Goal: Task Accomplishment & Management: Complete application form

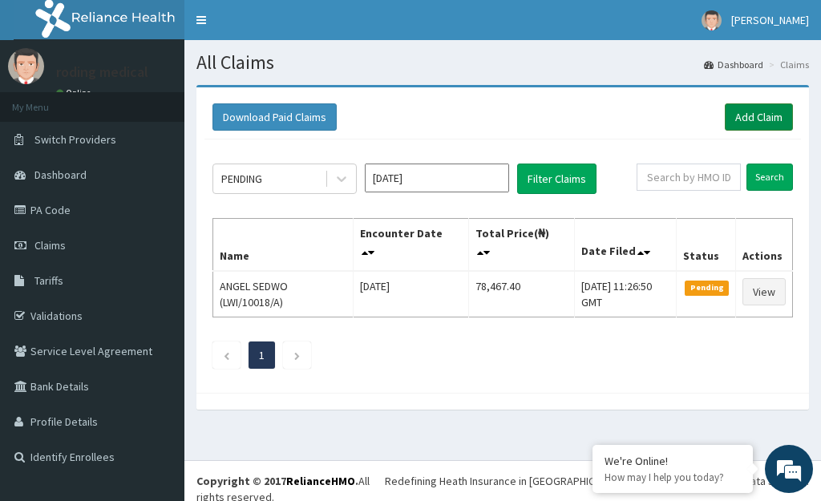
click at [748, 119] on link "Add Claim" at bounding box center [758, 116] width 68 height 27
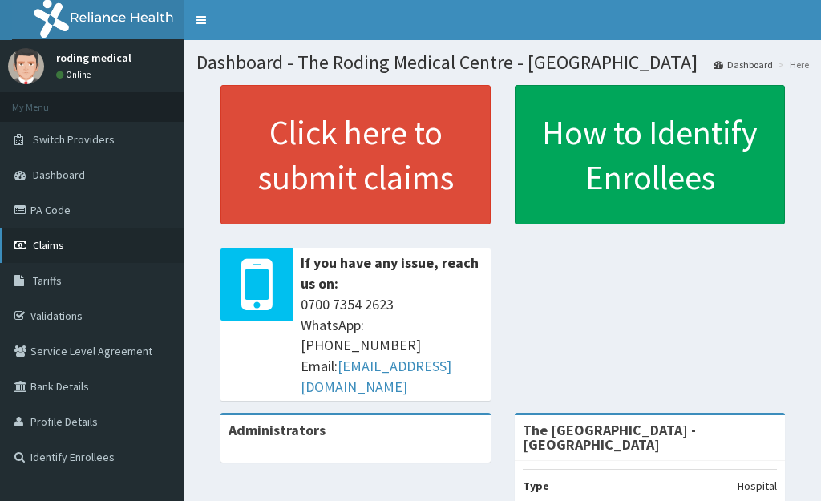
click at [71, 245] on link "Claims" at bounding box center [92, 245] width 184 height 35
click at [56, 247] on span "Claims" at bounding box center [48, 245] width 31 height 14
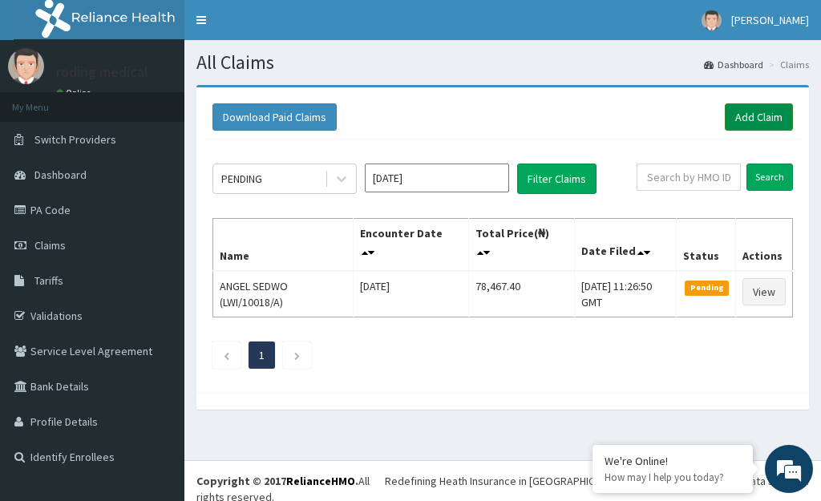
click at [745, 115] on link "Add Claim" at bounding box center [758, 116] width 68 height 27
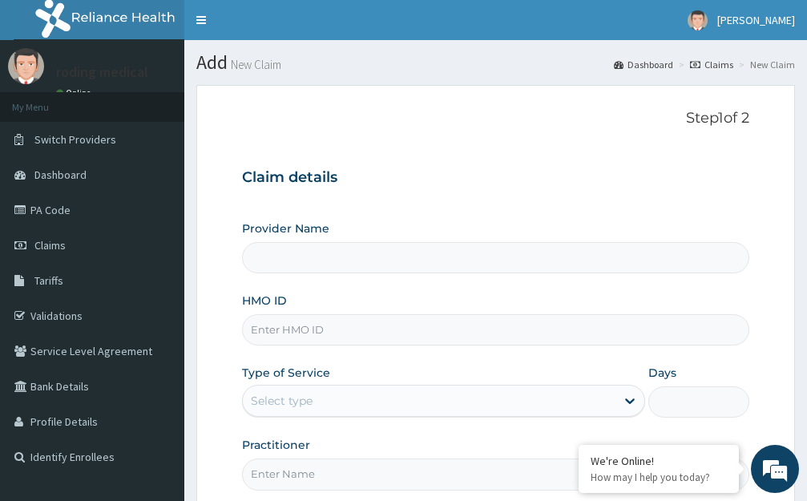
type input "The Roding Medical Centre - Ojodu"
click at [351, 327] on input "HMO ID" at bounding box center [495, 329] width 507 height 31
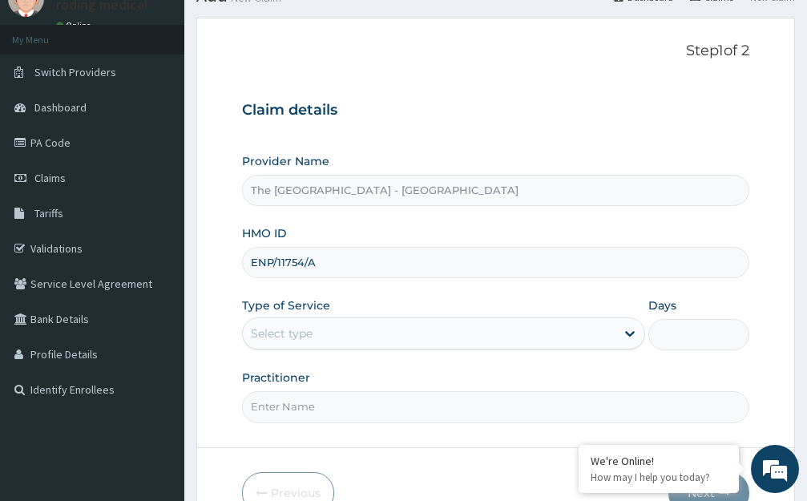
scroll to position [158, 0]
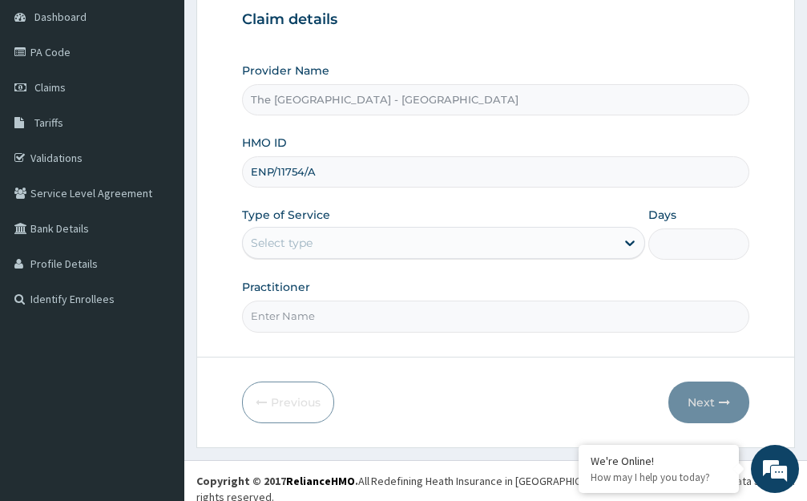
type input "ENP/11754/A"
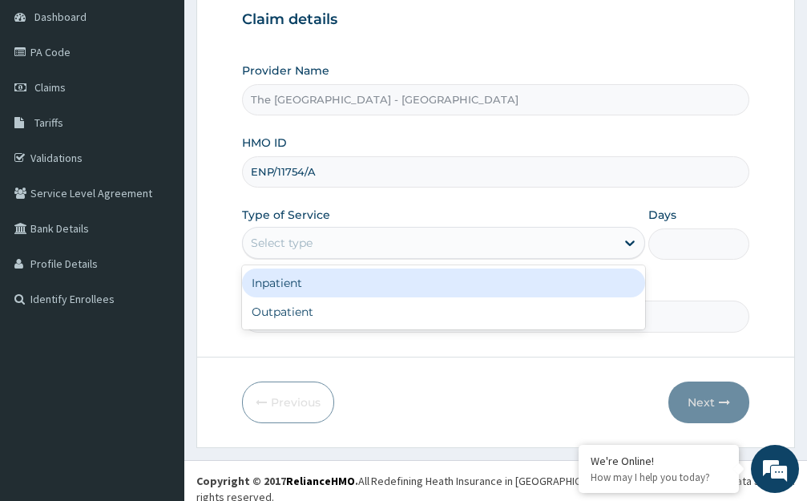
click at [347, 240] on div "Select type" at bounding box center [429, 243] width 373 height 26
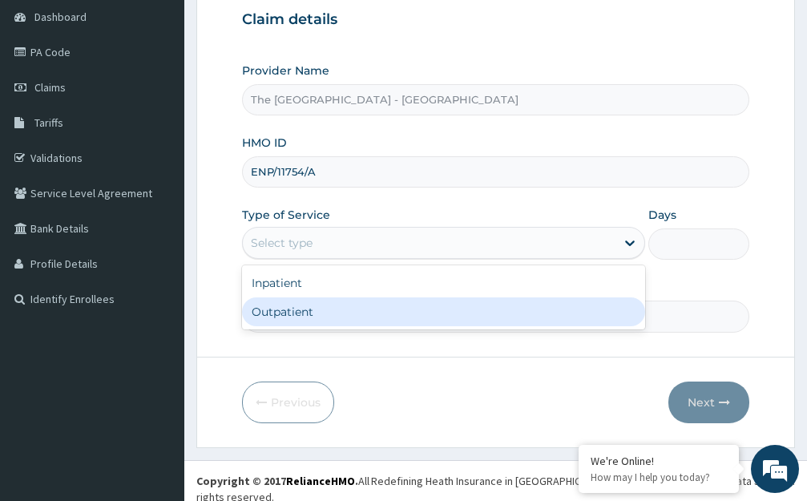
click at [266, 311] on div "Outpatient" at bounding box center [443, 311] width 403 height 29
type input "1"
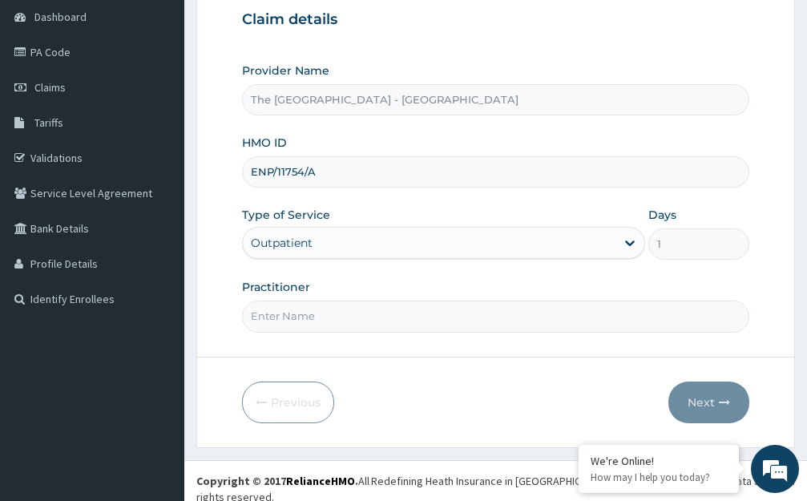
click at [333, 305] on input "Practitioner" at bounding box center [495, 316] width 507 height 31
type input "DR ROLI"
click at [710, 399] on button "Next" at bounding box center [708, 402] width 81 height 42
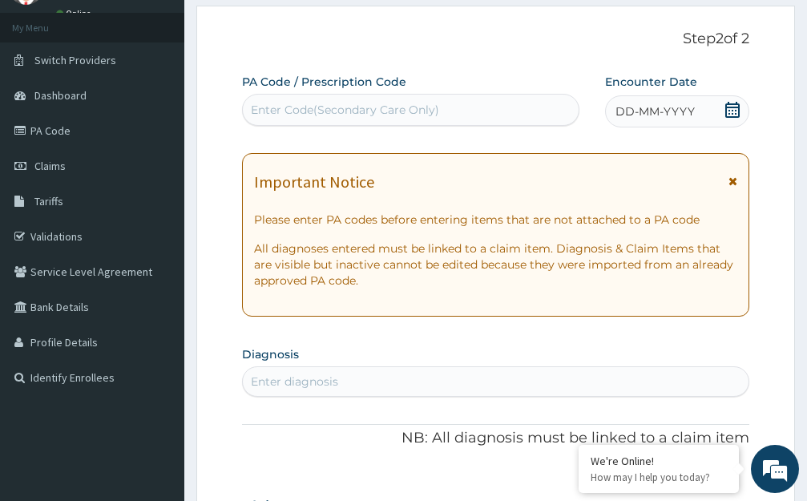
scroll to position [0, 0]
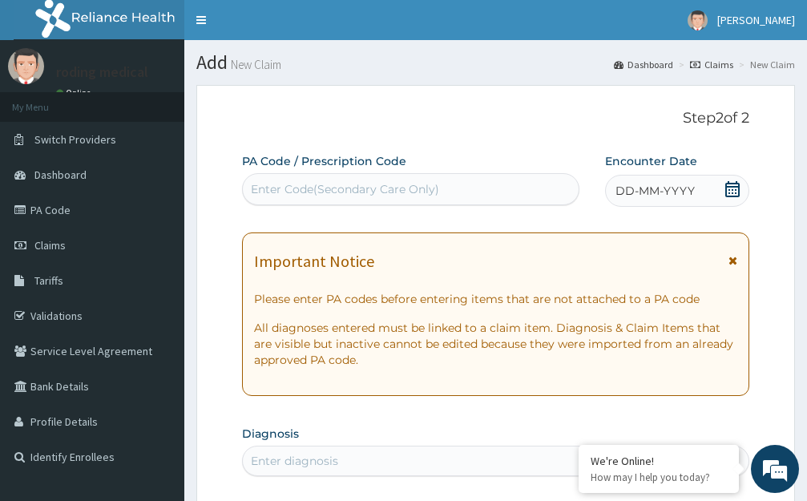
click at [664, 196] on span "DD-MM-YYYY" at bounding box center [654, 191] width 79 height 16
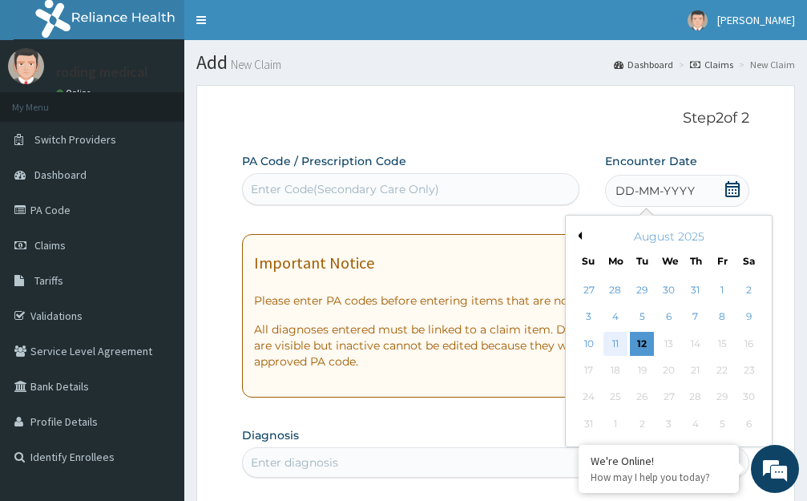
click at [612, 339] on div "11" at bounding box center [615, 344] width 24 height 24
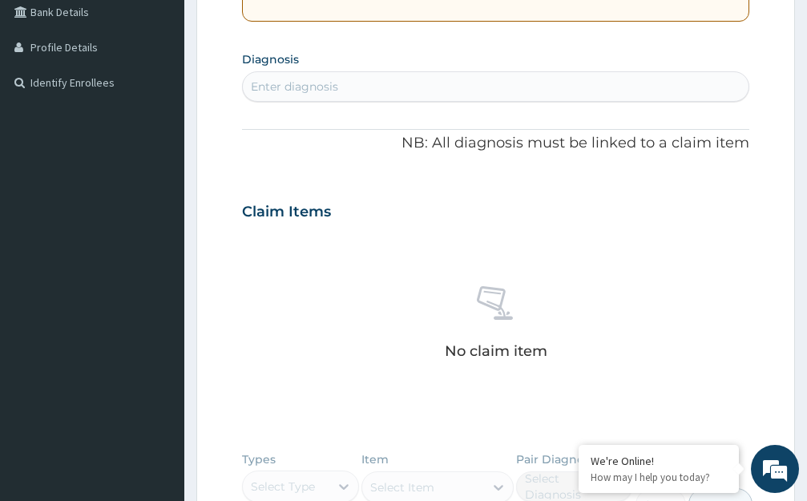
scroll to position [401, 0]
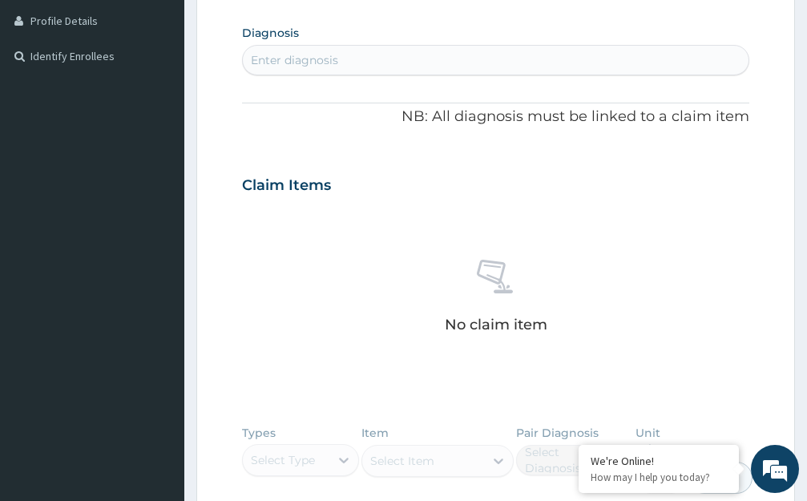
click at [369, 59] on div "Enter diagnosis" at bounding box center [496, 60] width 506 height 26
type input "CAND"
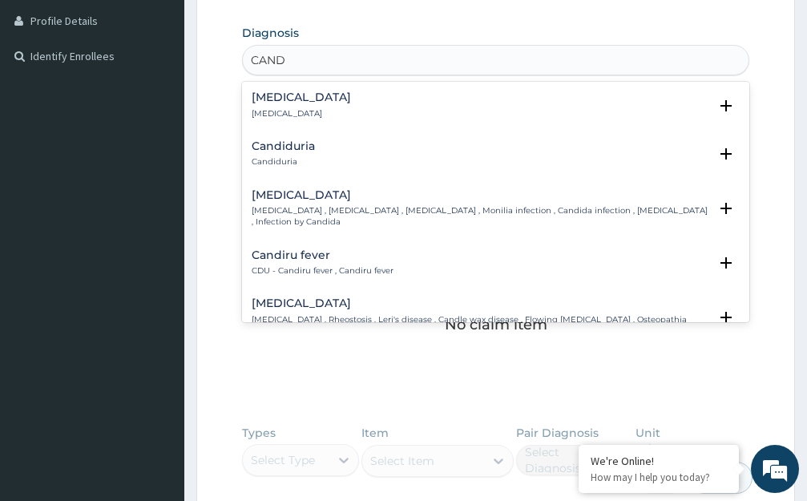
click at [281, 195] on h4 "Candidiasis" at bounding box center [480, 195] width 457 height 12
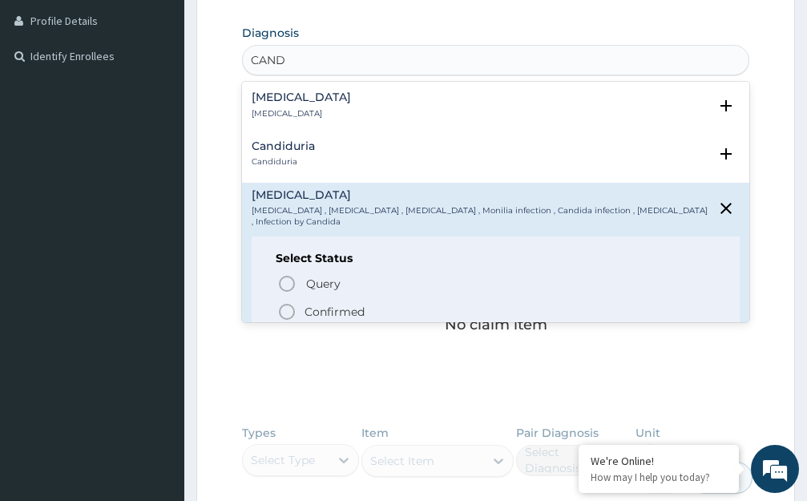
click at [287, 303] on icon "status option filled" at bounding box center [286, 311] width 19 height 19
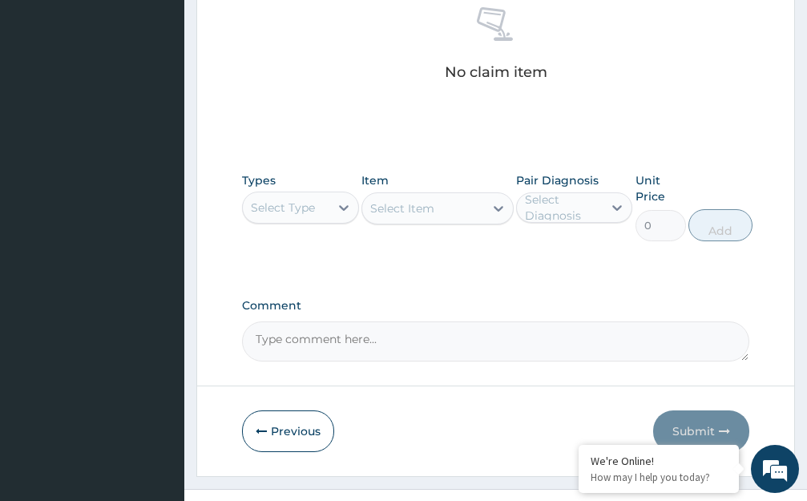
scroll to position [687, 0]
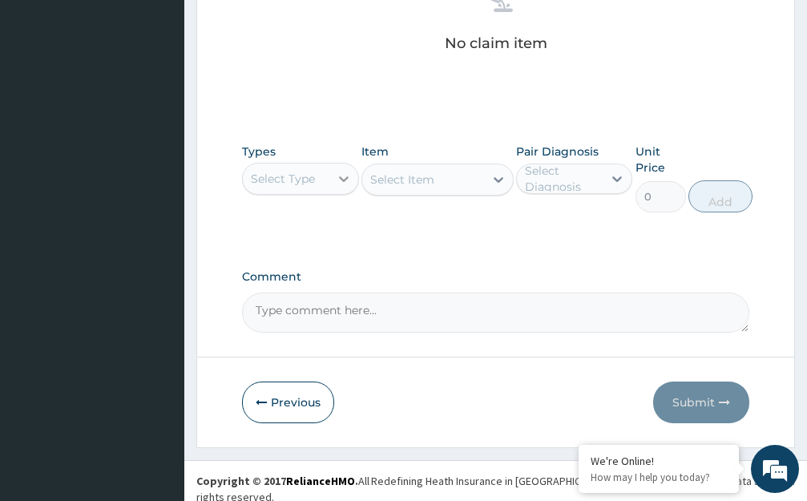
click at [341, 178] on icon at bounding box center [344, 179] width 10 height 6
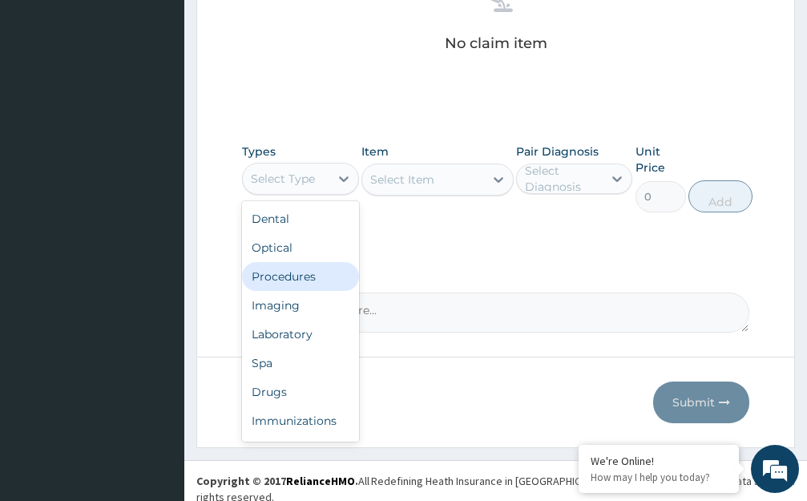
click at [296, 279] on div "Procedures" at bounding box center [300, 276] width 117 height 29
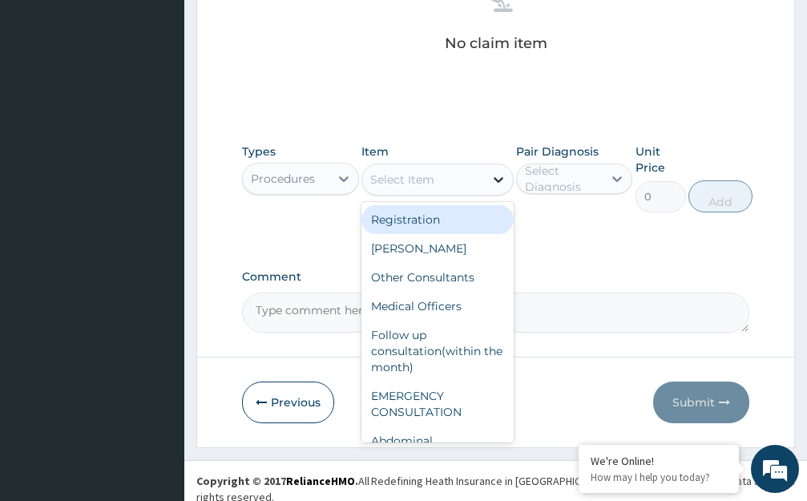
click at [497, 178] on icon at bounding box center [498, 179] width 16 height 16
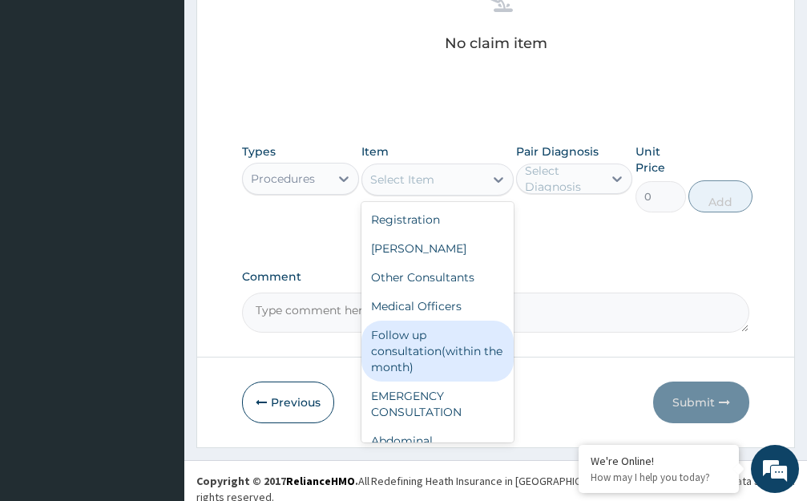
click at [417, 353] on div "Follow up consultation(within the month)" at bounding box center [437, 351] width 152 height 61
type input "2500"
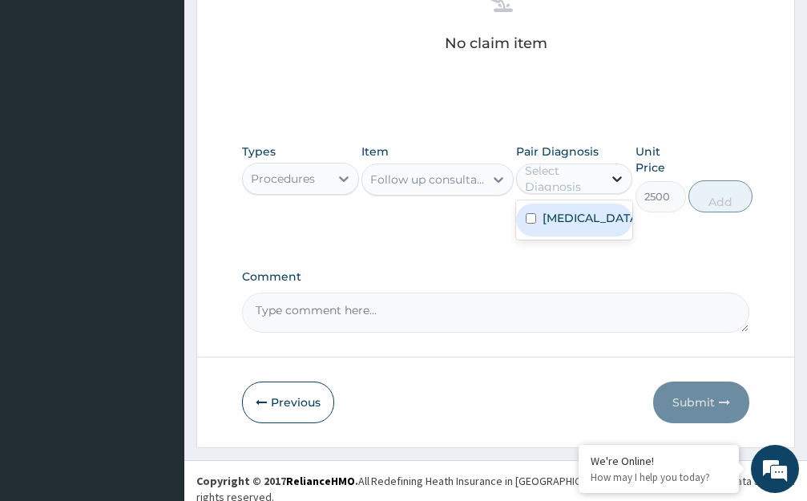
click at [616, 177] on icon at bounding box center [617, 179] width 16 height 16
click at [615, 222] on div "Candidiasis" at bounding box center [574, 220] width 117 height 33
checkbox input "true"
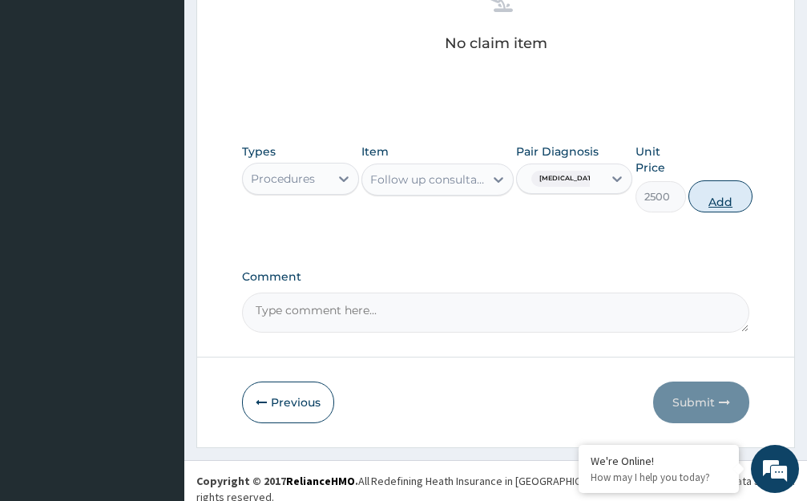
click at [719, 193] on button "Add" at bounding box center [720, 196] width 64 height 32
type input "0"
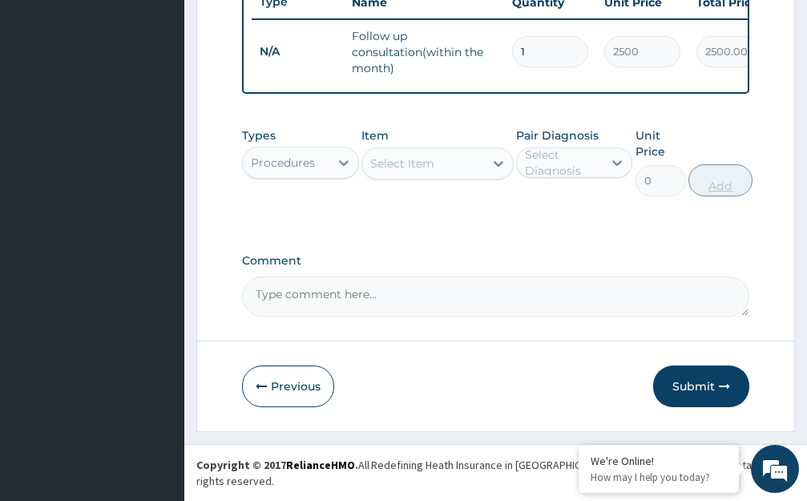
scroll to position [633, 0]
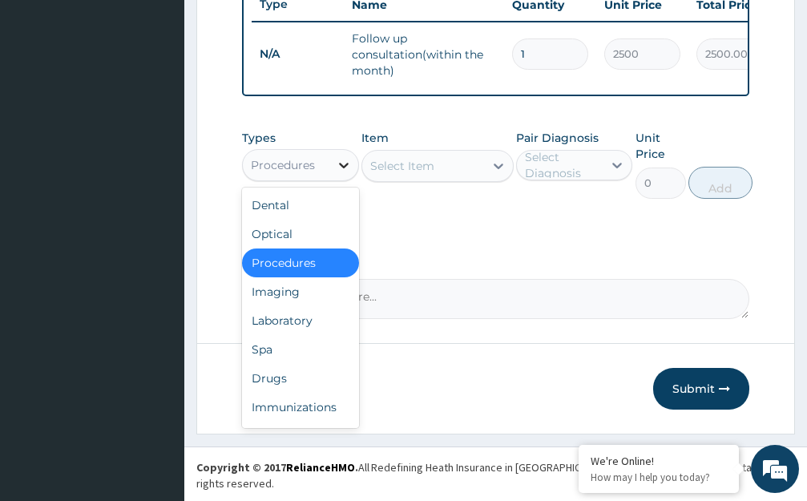
click at [345, 168] on icon at bounding box center [344, 166] width 10 height 6
click at [337, 391] on div "Drugs" at bounding box center [300, 378] width 117 height 29
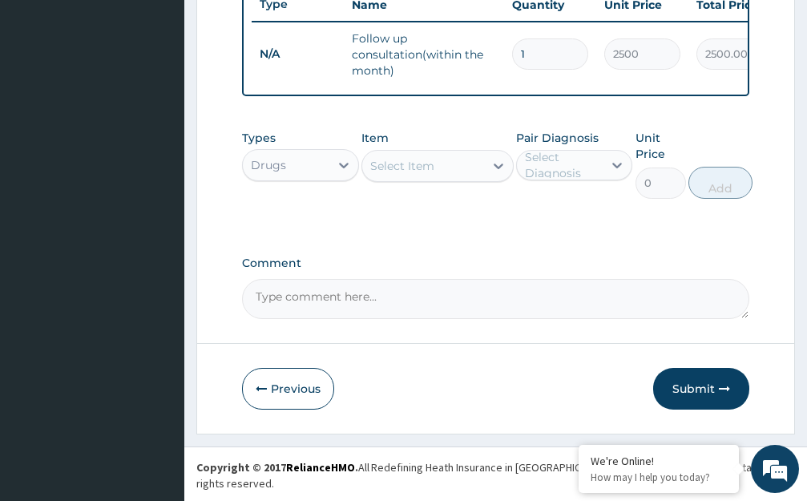
click at [498, 174] on icon at bounding box center [498, 166] width 16 height 16
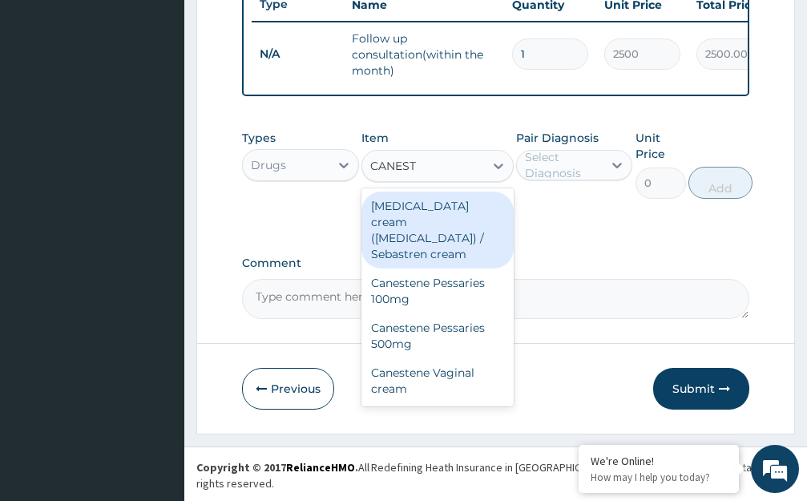
type input "CANES"
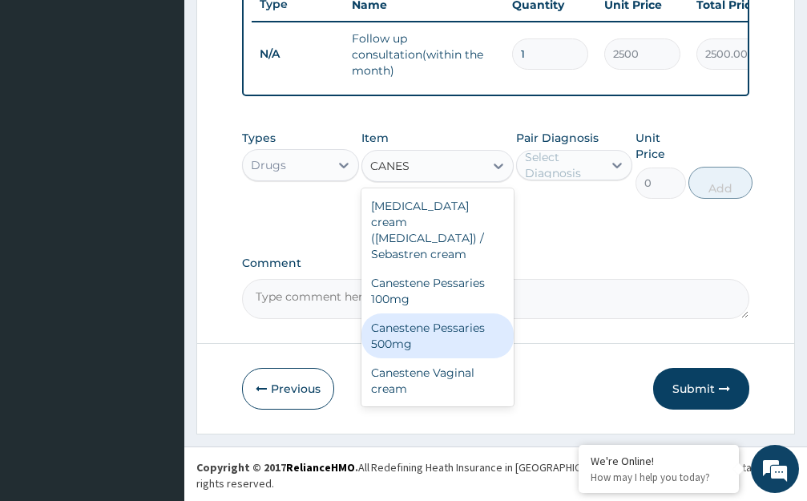
click at [442, 341] on div "Canestene Pessaries 500mg" at bounding box center [437, 335] width 152 height 45
type input "5490.1"
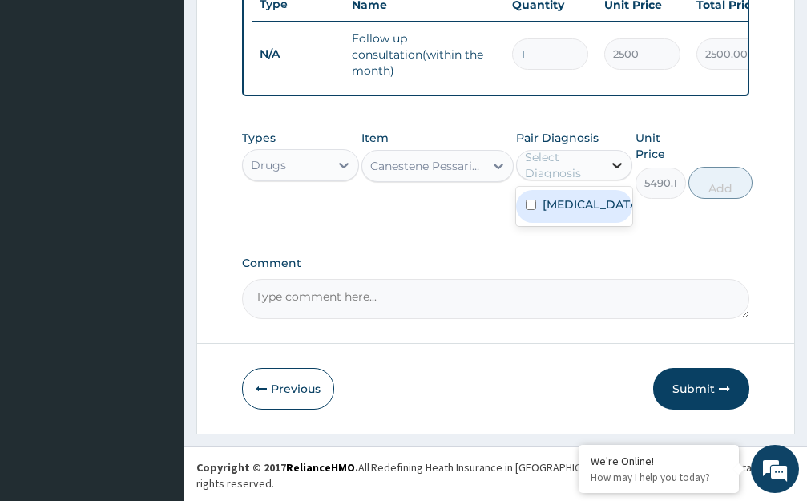
drag, startPoint x: 616, startPoint y: 175, endPoint x: 615, endPoint y: 186, distance: 11.2
click at [616, 173] on icon at bounding box center [617, 165] width 16 height 16
click at [589, 212] on label "Candidiasis" at bounding box center [592, 204] width 98 height 16
checkbox input "true"
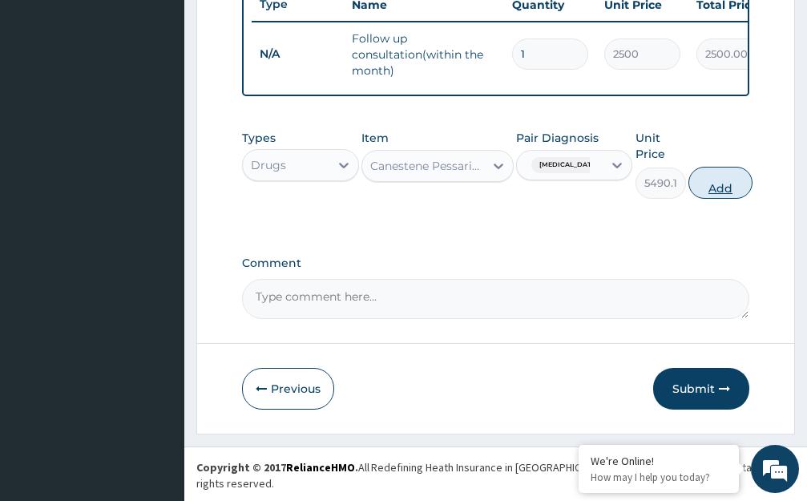
click at [728, 199] on button "Add" at bounding box center [720, 183] width 64 height 32
type input "0"
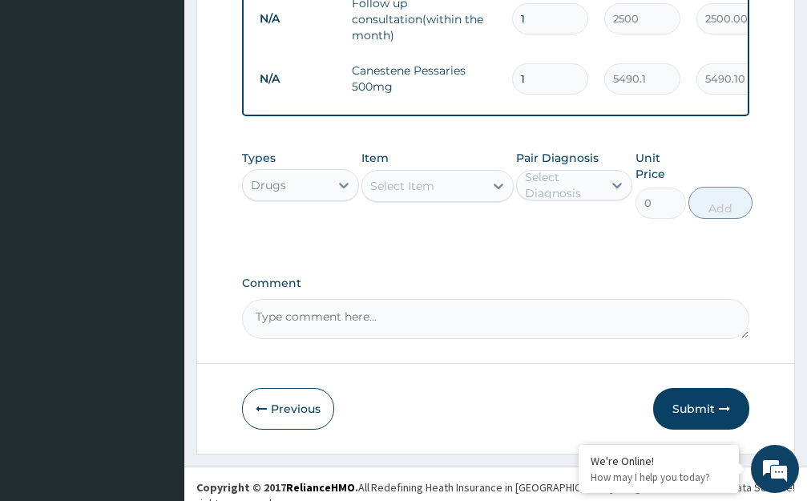
scroll to position [688, 0]
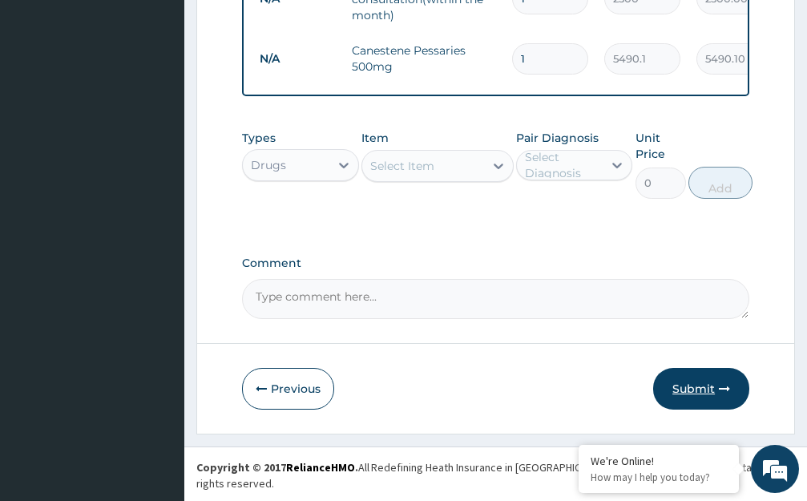
click at [687, 405] on button "Submit" at bounding box center [701, 389] width 96 height 42
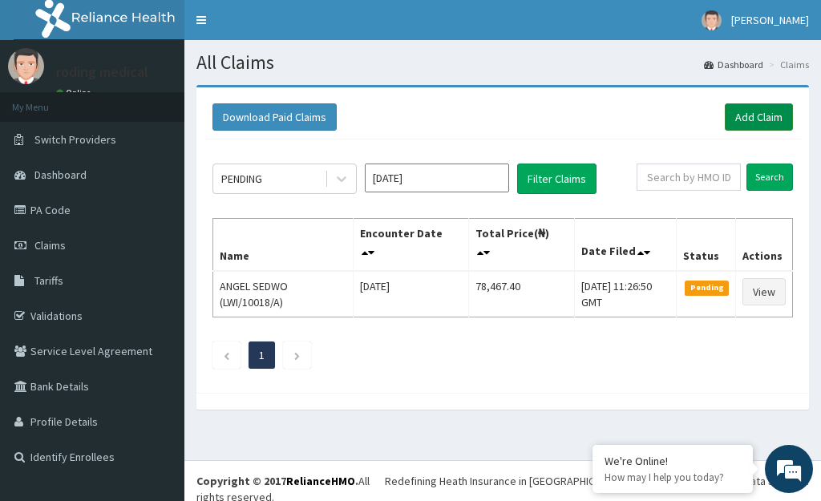
click at [743, 119] on link "Add Claim" at bounding box center [758, 116] width 68 height 27
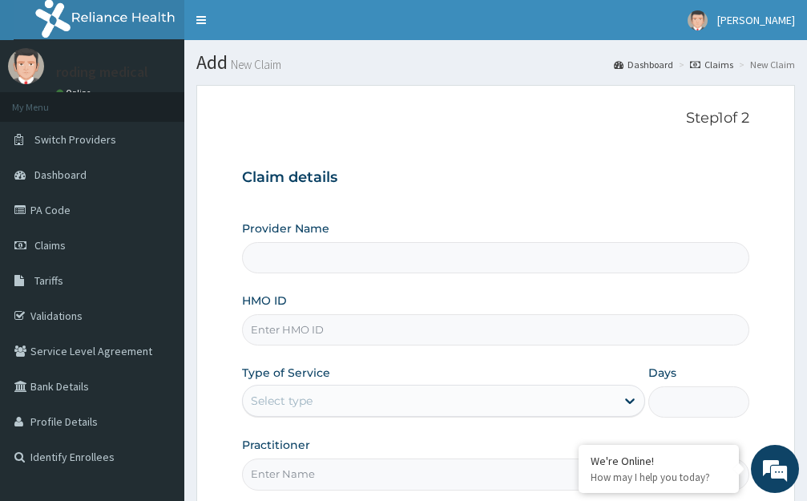
type input "The [GEOGRAPHIC_DATA] - [GEOGRAPHIC_DATA]"
click at [346, 332] on input "HMO ID" at bounding box center [495, 329] width 507 height 31
type input "SGX/10017/A"
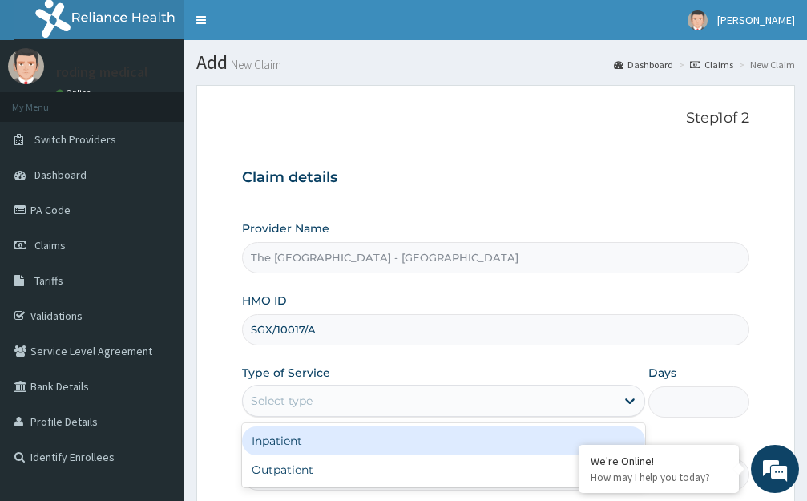
click at [357, 398] on div "Select type" at bounding box center [429, 401] width 373 height 26
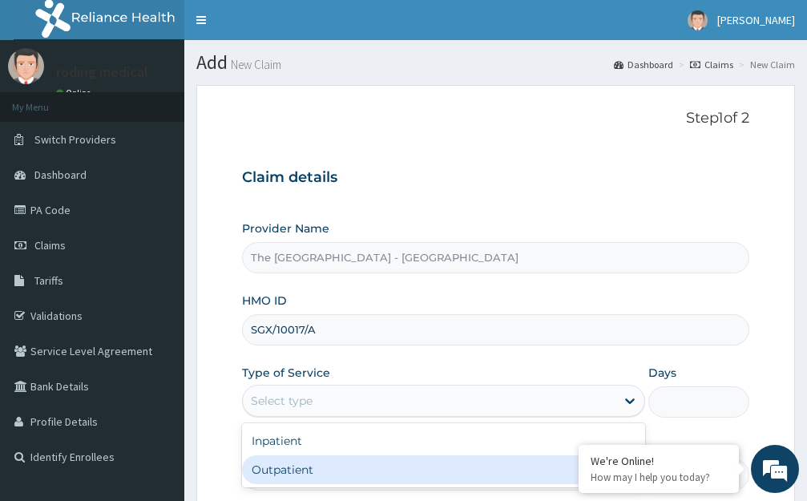
click at [285, 474] on div "Outpatient" at bounding box center [443, 469] width 403 height 29
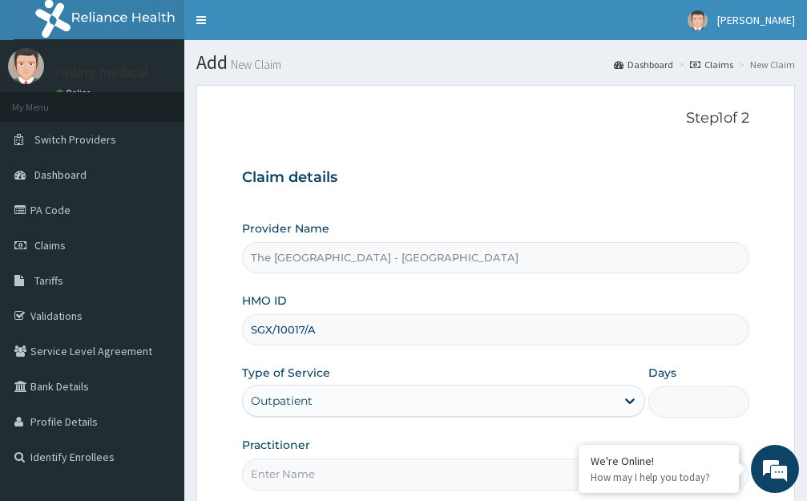
type input "1"
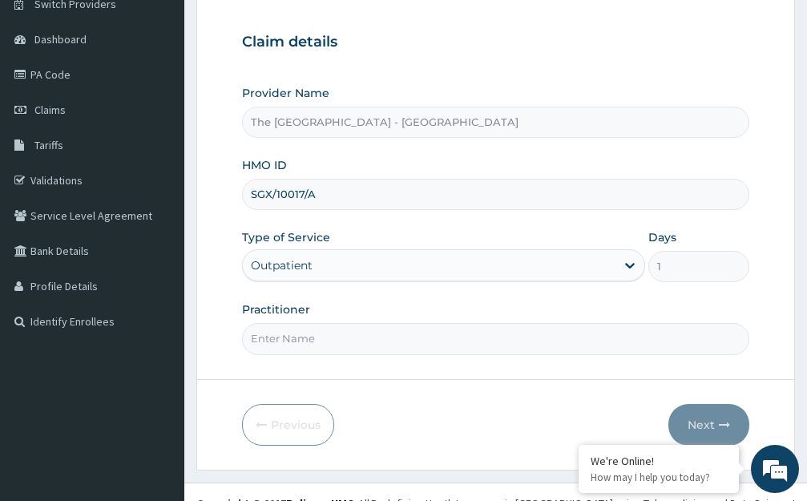
scroll to position [158, 0]
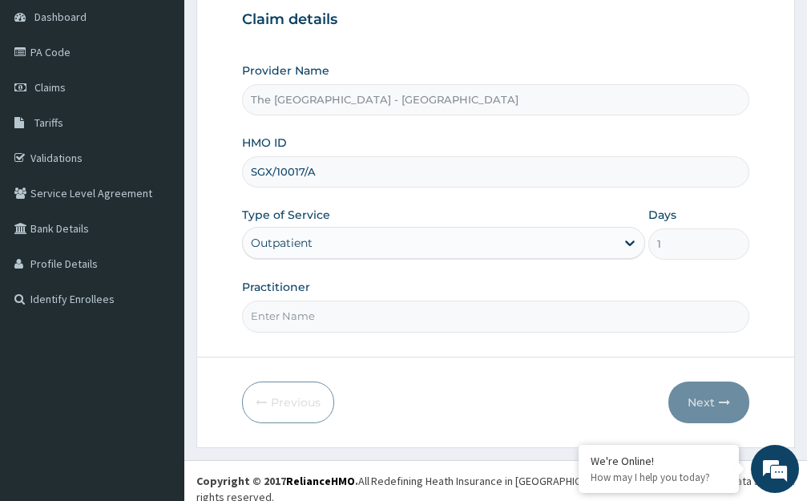
click at [345, 313] on input "Practitioner" at bounding box center [495, 316] width 507 height 31
type input "DR [PERSON_NAME]"
click at [696, 403] on button "Next" at bounding box center [708, 402] width 81 height 42
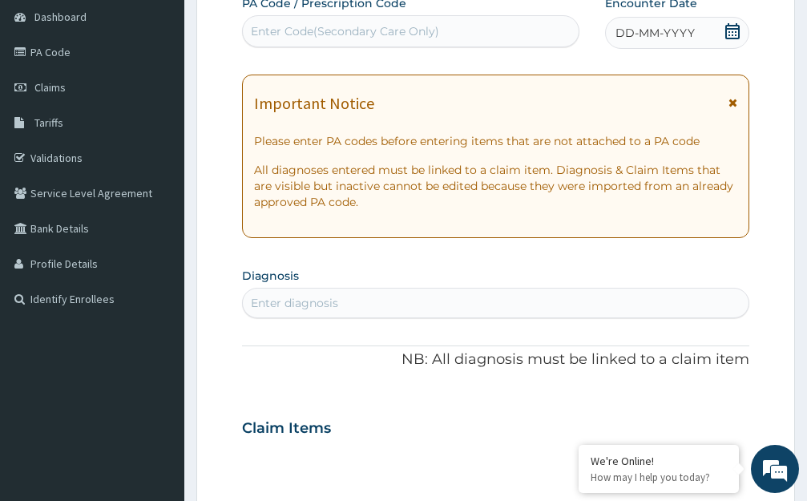
click at [663, 34] on span "DD-MM-YYYY" at bounding box center [654, 33] width 79 height 16
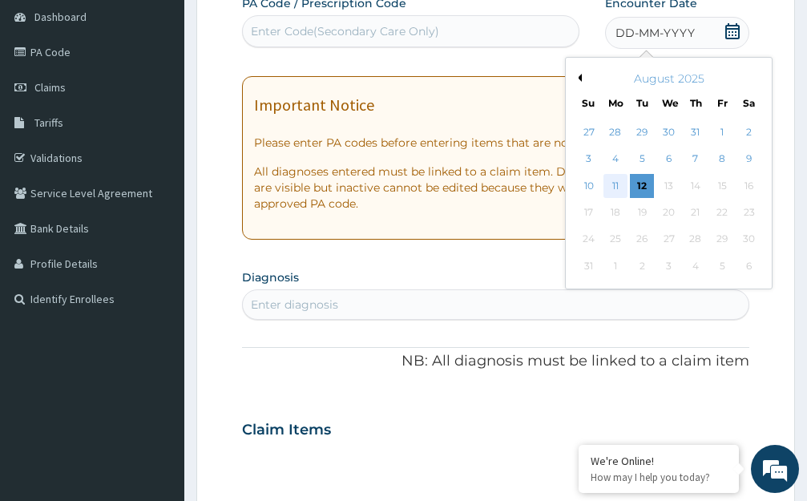
click at [616, 184] on div "11" at bounding box center [615, 186] width 24 height 24
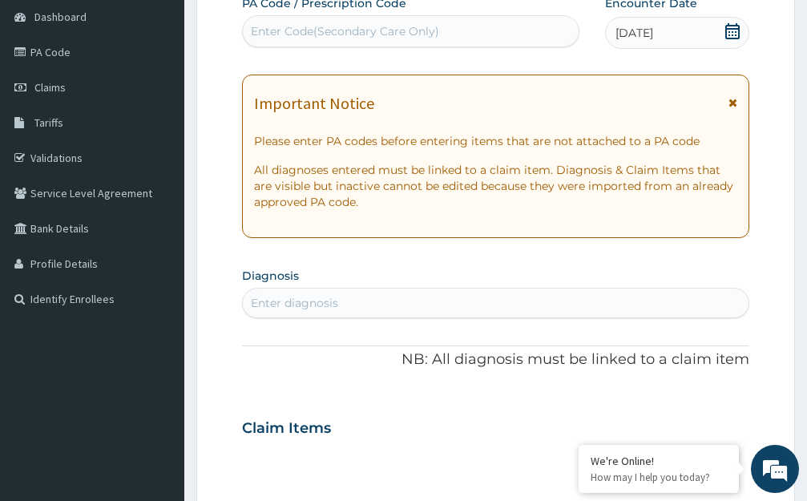
click at [374, 309] on div "Enter diagnosis" at bounding box center [496, 303] width 506 height 26
type input "INSO"
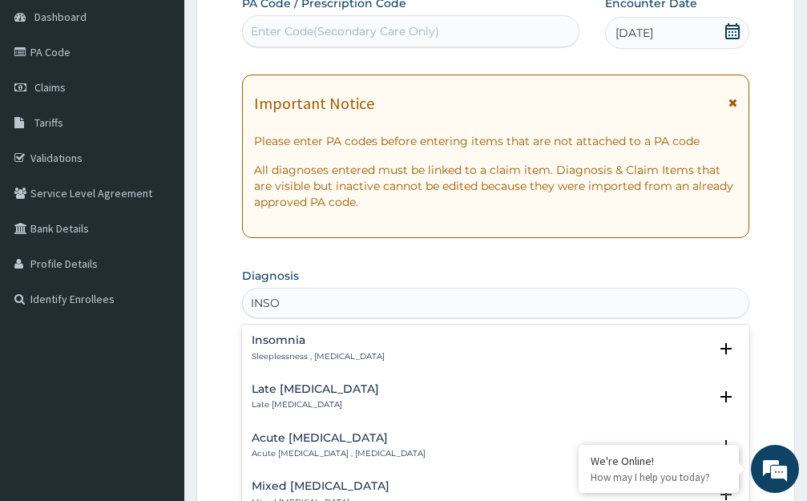
click at [272, 341] on h4 "Insomnia" at bounding box center [318, 340] width 133 height 12
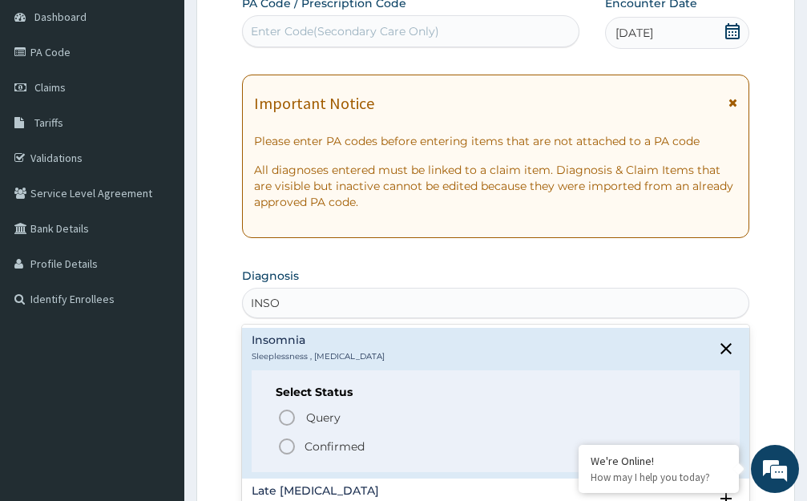
click at [286, 446] on icon "status option filled" at bounding box center [286, 446] width 19 height 19
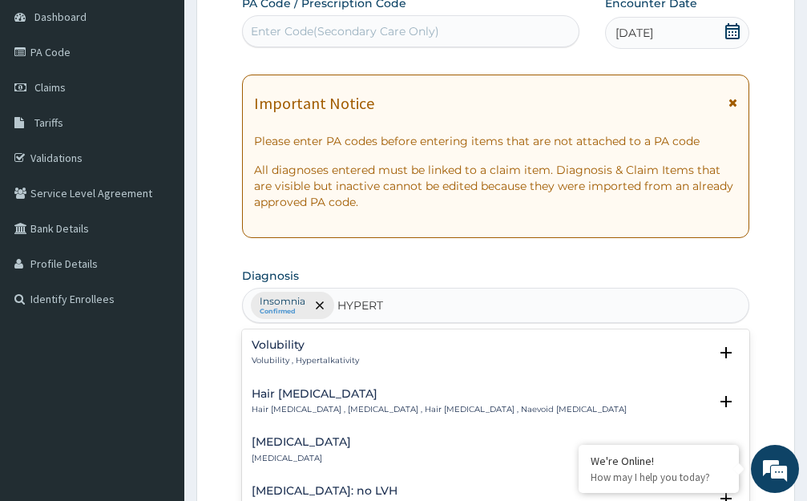
type input "HYPERTE"
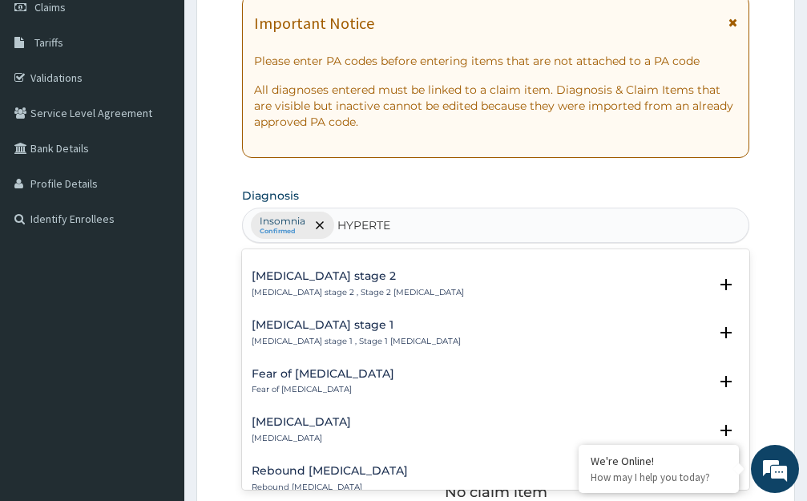
scroll to position [721, 0]
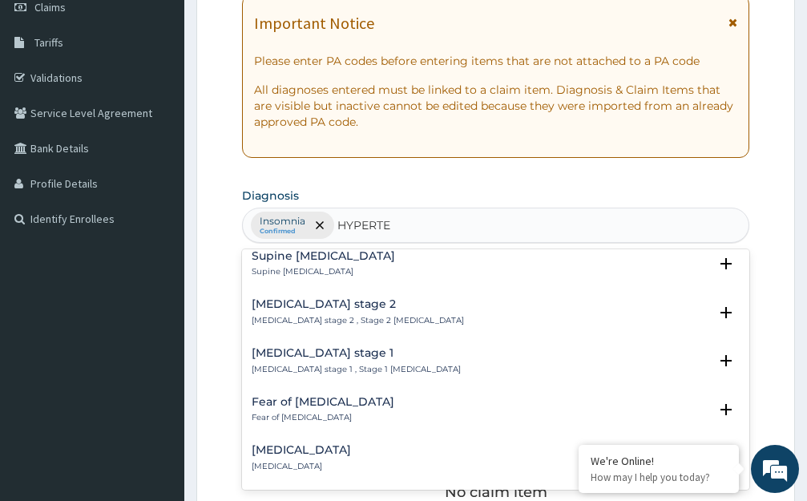
click at [295, 347] on h4 "Hypertension stage 1" at bounding box center [356, 353] width 209 height 12
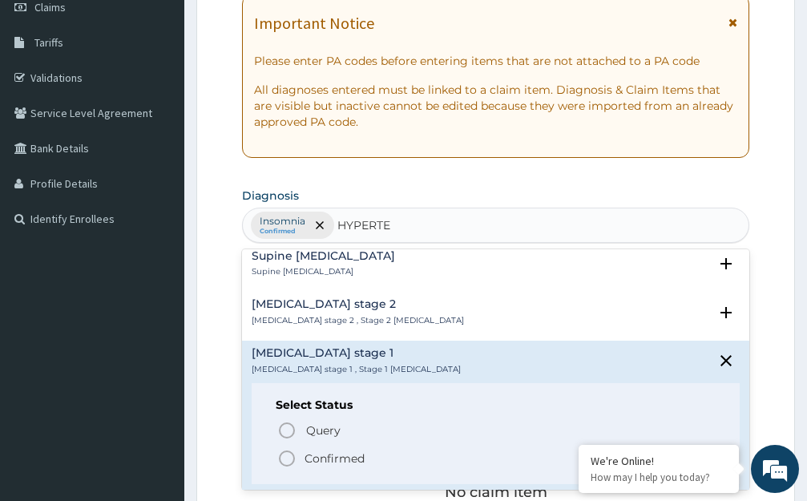
click at [284, 449] on icon "status option filled" at bounding box center [286, 458] width 19 height 19
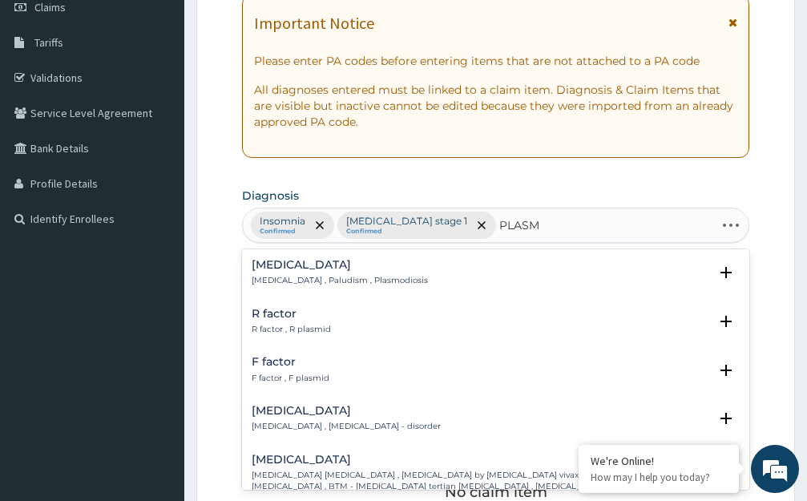
type input "PLASMO"
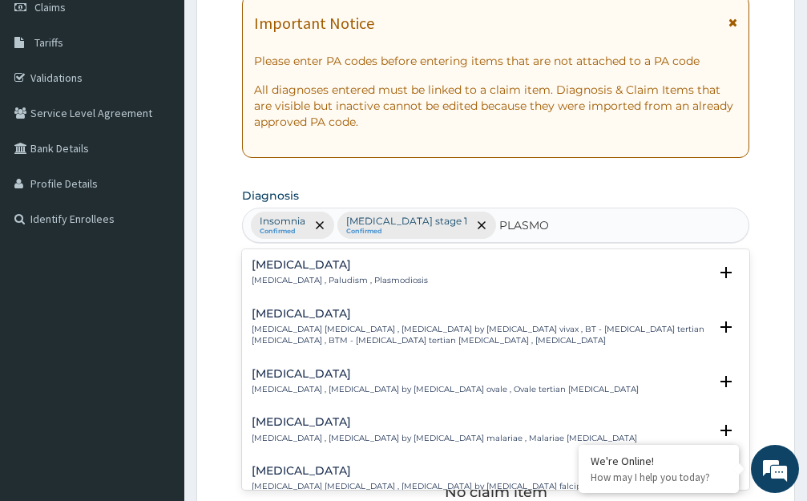
click at [270, 267] on h4 "Malaria" at bounding box center [340, 265] width 176 height 12
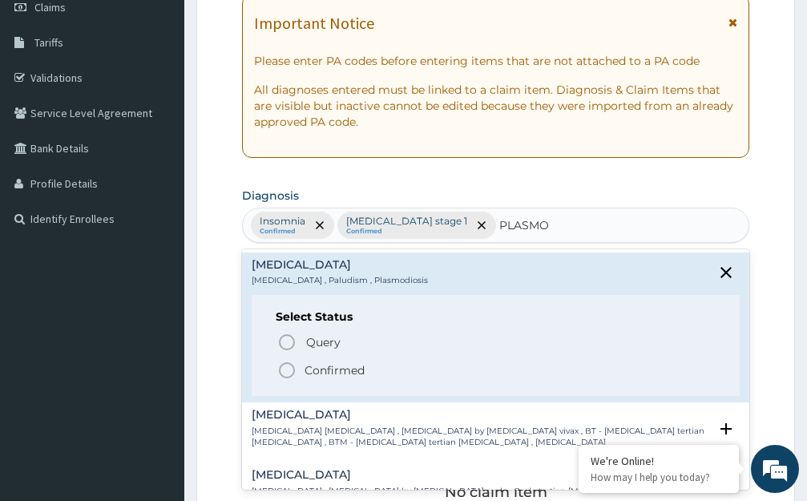
click at [287, 370] on icon "status option filled" at bounding box center [286, 370] width 19 height 19
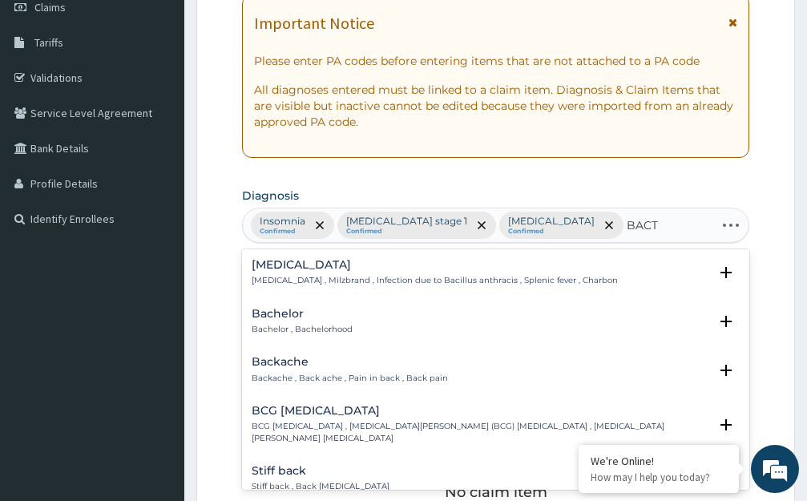
type input "BACTE"
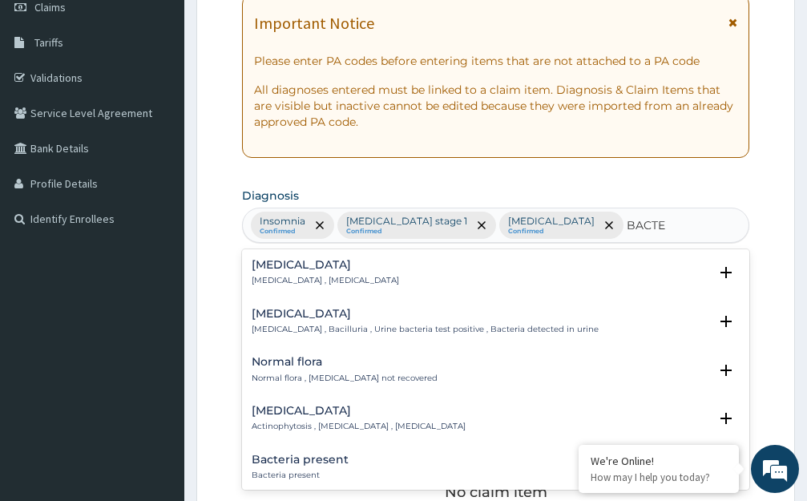
click at [275, 267] on h4 "Bacteremia" at bounding box center [325, 265] width 147 height 12
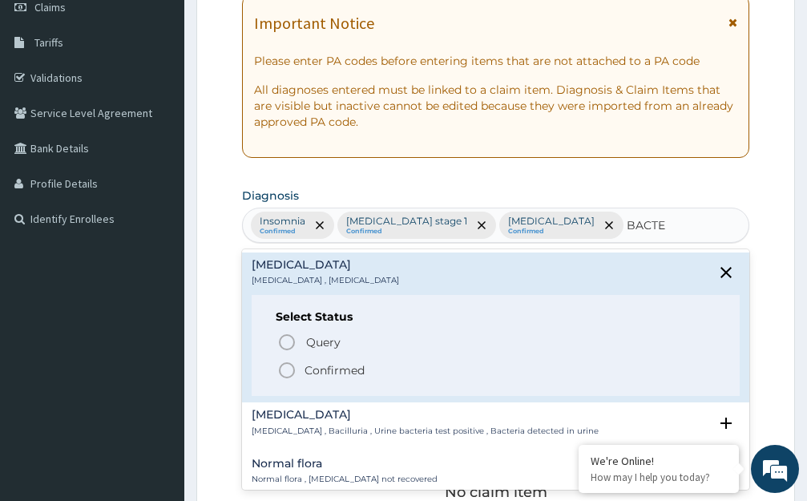
click at [288, 369] on icon "status option filled" at bounding box center [286, 370] width 19 height 19
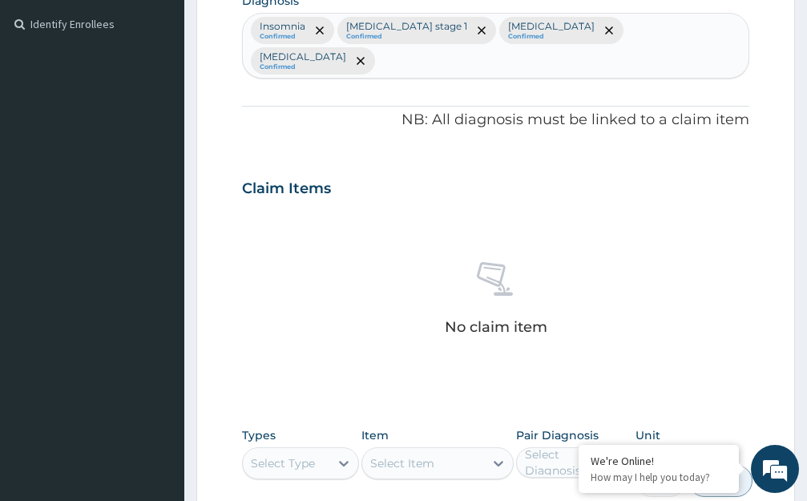
scroll to position [478, 0]
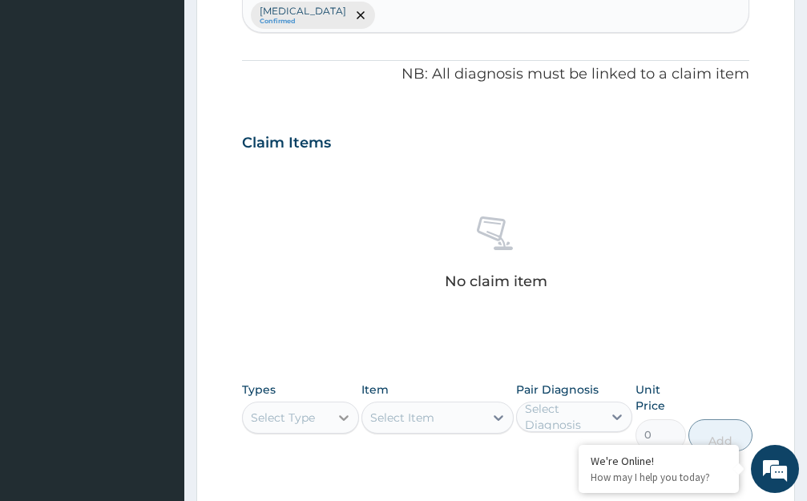
click at [345, 415] on icon at bounding box center [344, 418] width 10 height 6
click at [499, 410] on icon at bounding box center [498, 418] width 16 height 16
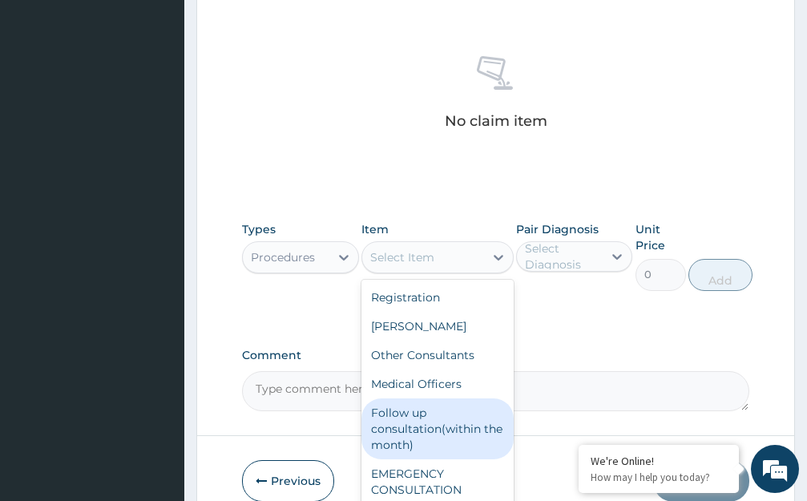
scroll to position [687, 0]
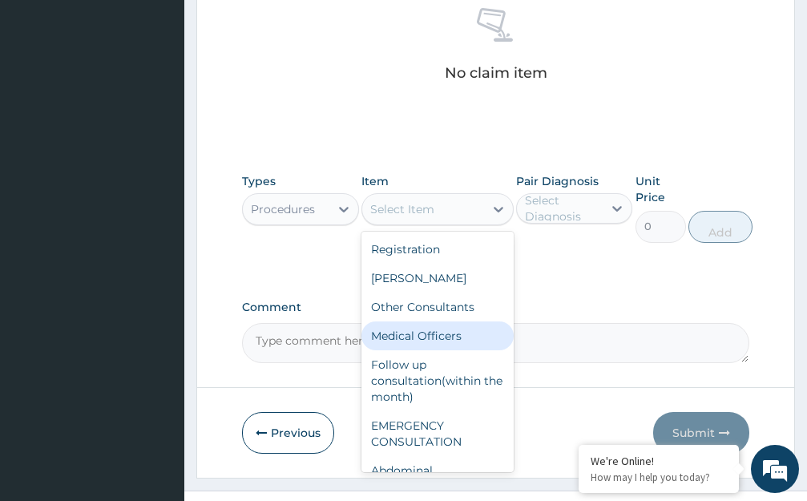
click at [431, 321] on div "Medical Officers" at bounding box center [437, 335] width 152 height 29
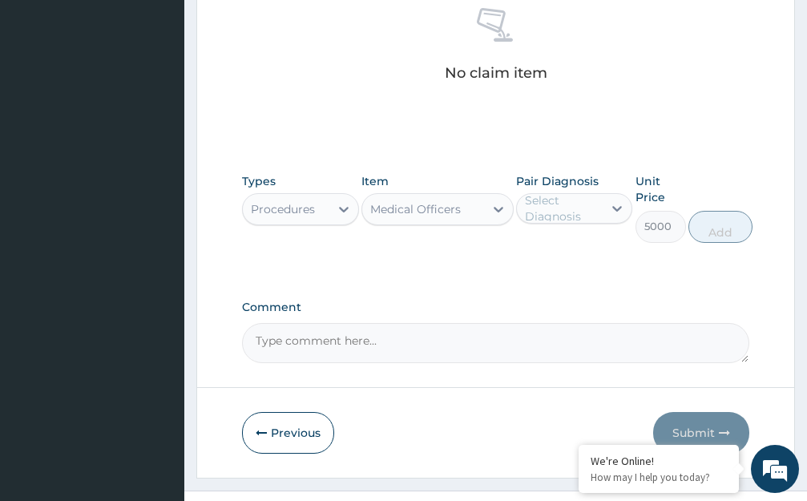
type input "5000"
click at [613, 200] on icon at bounding box center [617, 208] width 16 height 16
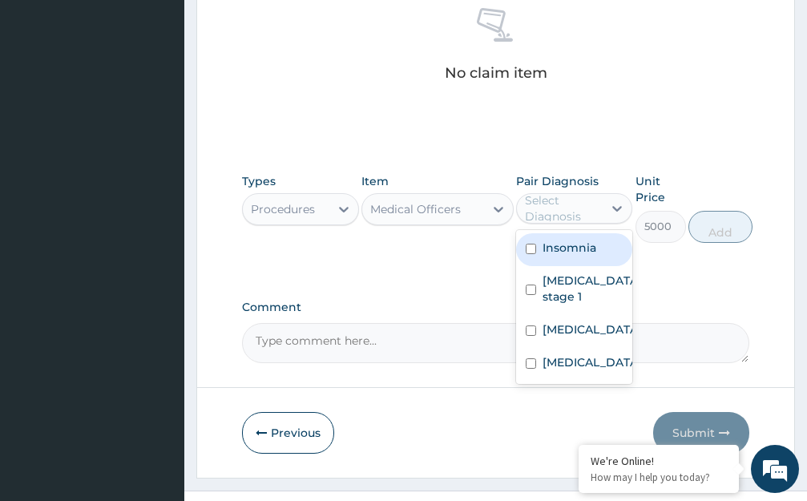
click at [615, 233] on div "Insomnia" at bounding box center [574, 249] width 117 height 33
checkbox input "true"
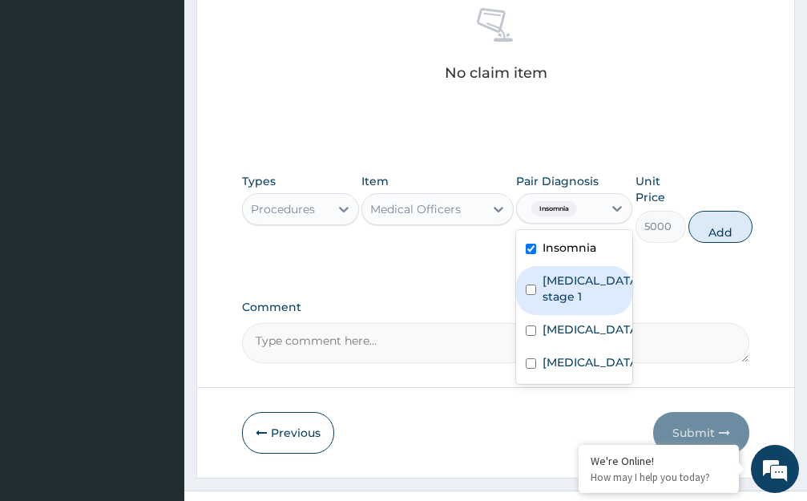
click at [615, 272] on label "Hypertension stage 1" at bounding box center [592, 288] width 98 height 32
checkbox input "true"
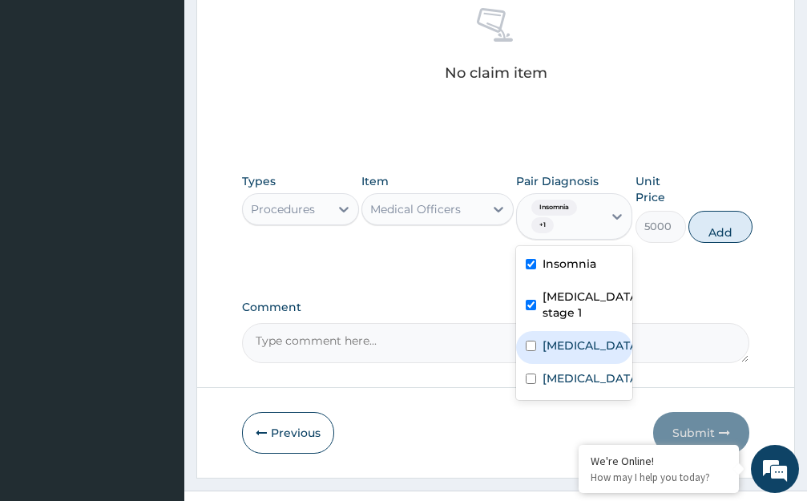
click at [601, 331] on div "Malaria" at bounding box center [574, 347] width 117 height 33
checkbox input "true"
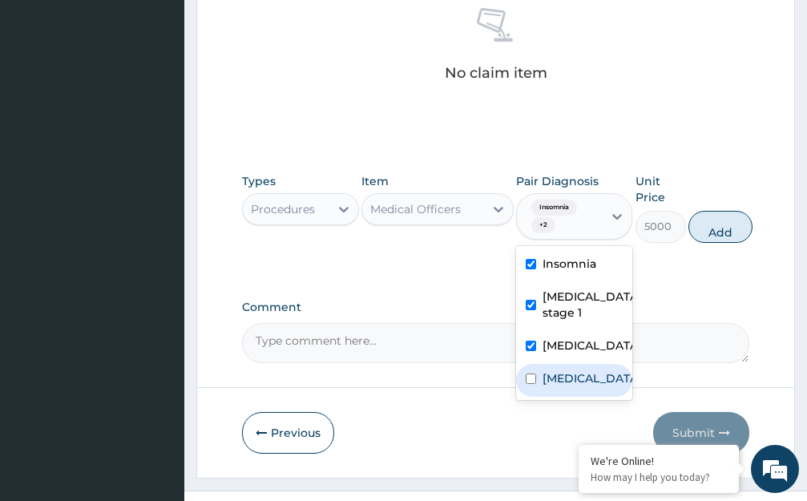
click at [614, 364] on div "Bacteremia" at bounding box center [574, 380] width 117 height 33
checkbox input "true"
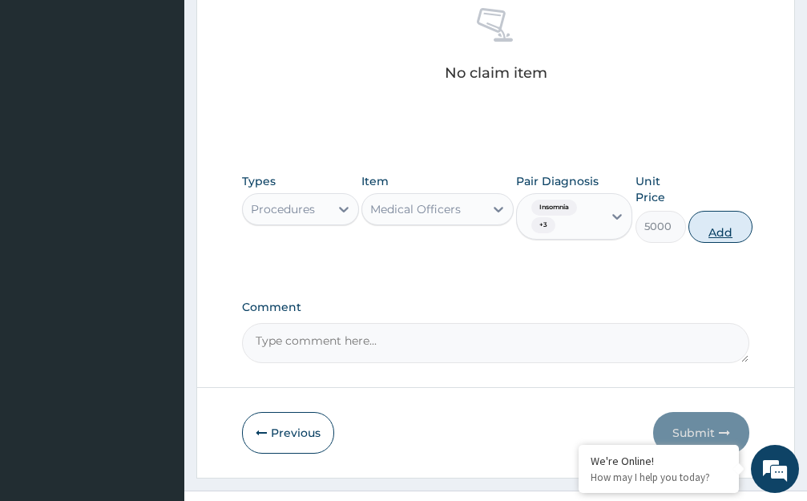
click at [724, 211] on button "Add" at bounding box center [720, 227] width 64 height 32
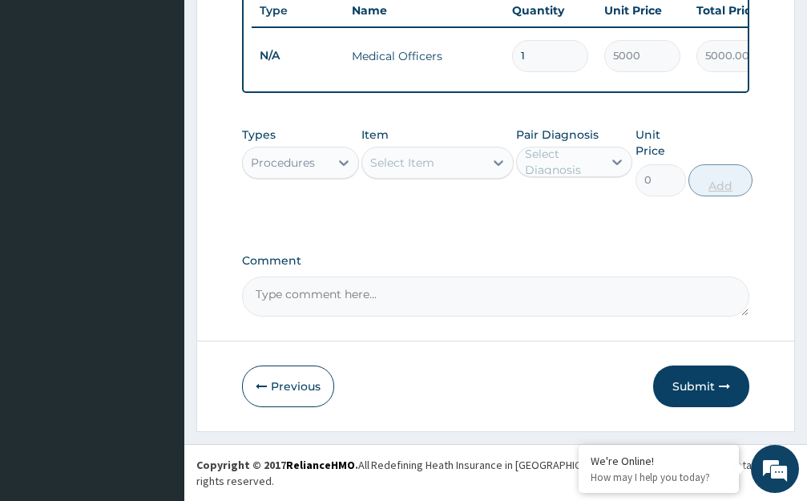
scroll to position [624, 0]
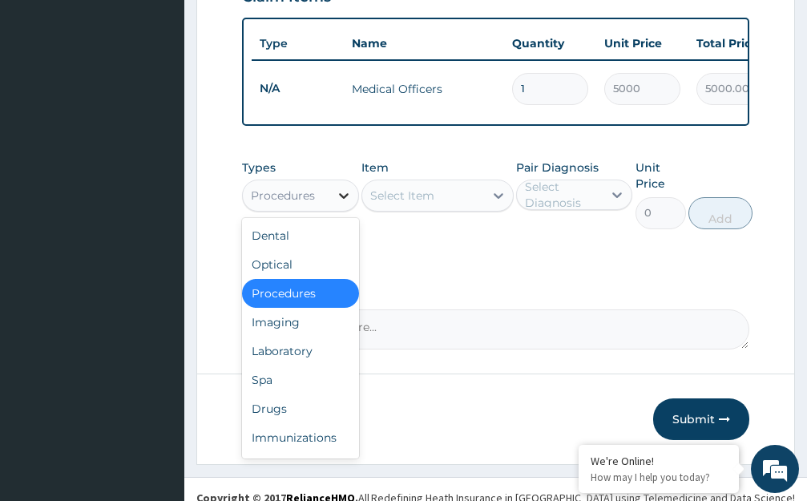
click at [345, 193] on icon at bounding box center [344, 196] width 10 height 6
click at [323, 338] on div "Laboratory" at bounding box center [300, 351] width 117 height 29
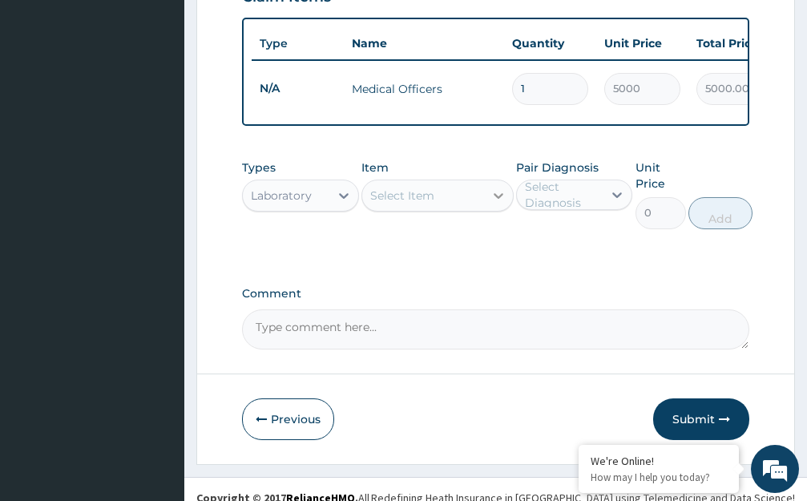
click at [498, 188] on icon at bounding box center [498, 196] width 16 height 16
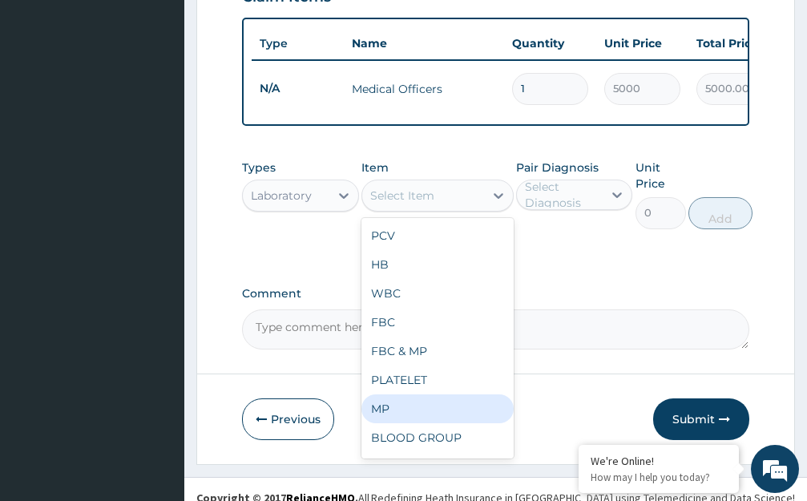
click at [381, 394] on div "MP" at bounding box center [437, 408] width 152 height 29
type input "2550"
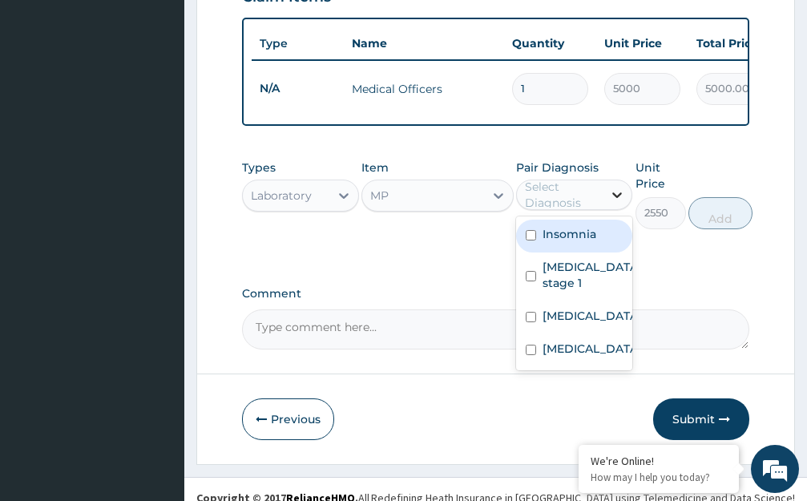
click at [615, 193] on icon at bounding box center [618, 196] width 10 height 6
click at [614, 223] on div "Insomnia" at bounding box center [574, 236] width 117 height 33
checkbox input "true"
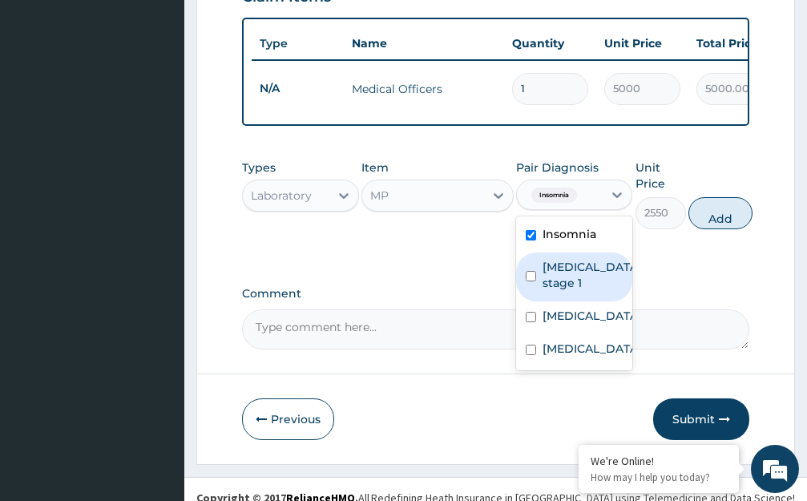
click at [604, 268] on label "Hypertension stage 1" at bounding box center [592, 275] width 98 height 32
checkbox input "true"
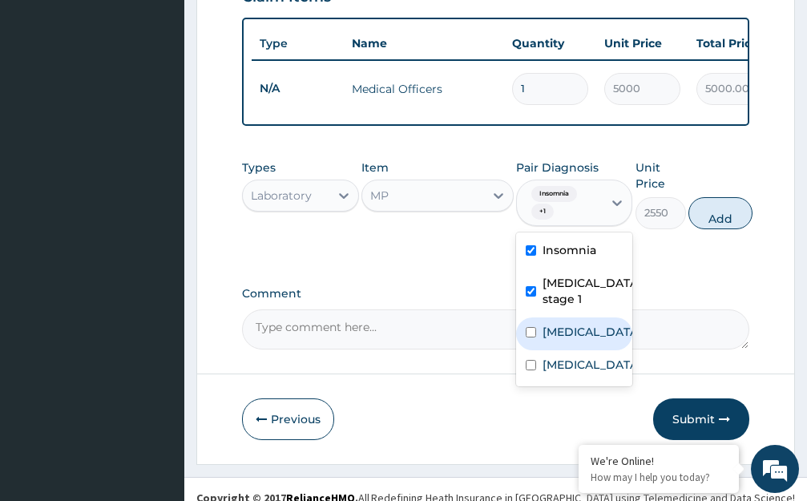
click at [611, 317] on div "Malaria" at bounding box center [574, 333] width 117 height 33
checkbox input "true"
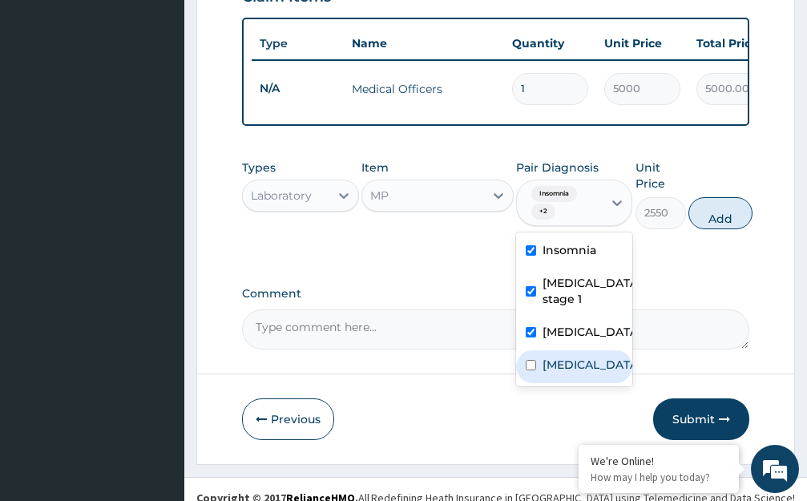
click at [618, 350] on div "Bacteremia" at bounding box center [574, 366] width 117 height 33
checkbox input "true"
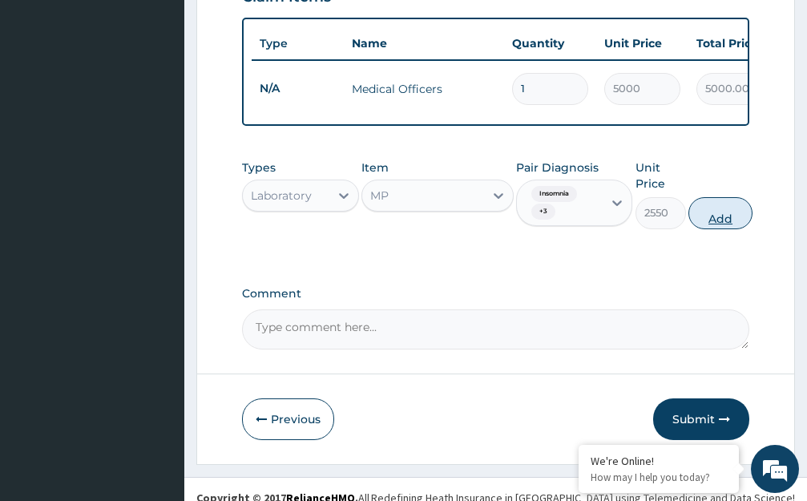
click at [730, 204] on button "Add" at bounding box center [720, 213] width 64 height 32
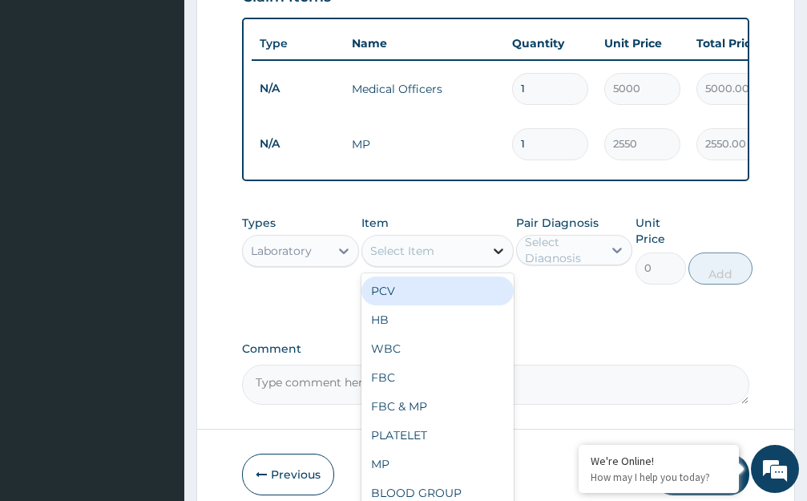
click at [497, 249] on icon at bounding box center [499, 252] width 10 height 6
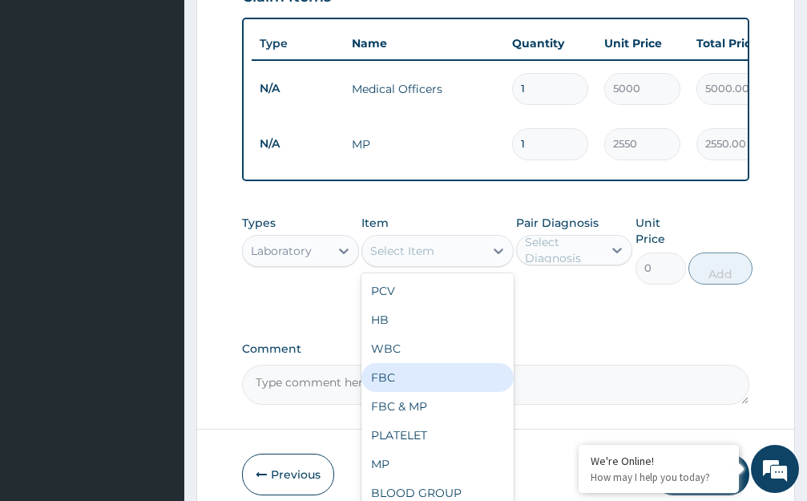
click at [406, 363] on div "FBC" at bounding box center [437, 377] width 152 height 29
type input "4500"
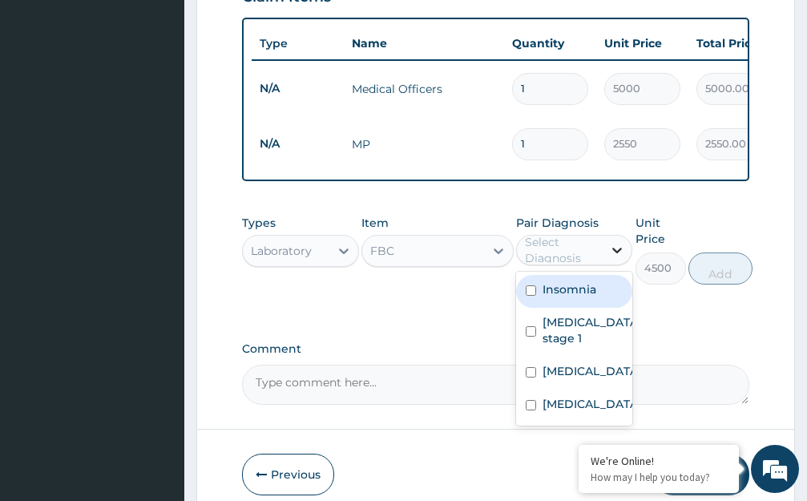
click at [617, 242] on icon at bounding box center [617, 250] width 16 height 16
click at [607, 275] on div "Insomnia" at bounding box center [574, 291] width 117 height 33
checkbox input "true"
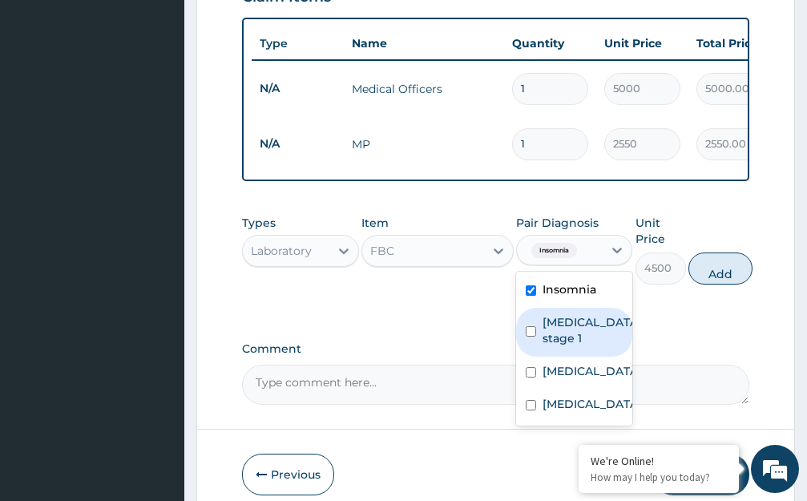
click at [596, 327] on label "Hypertension stage 1" at bounding box center [592, 330] width 98 height 32
checkbox input "true"
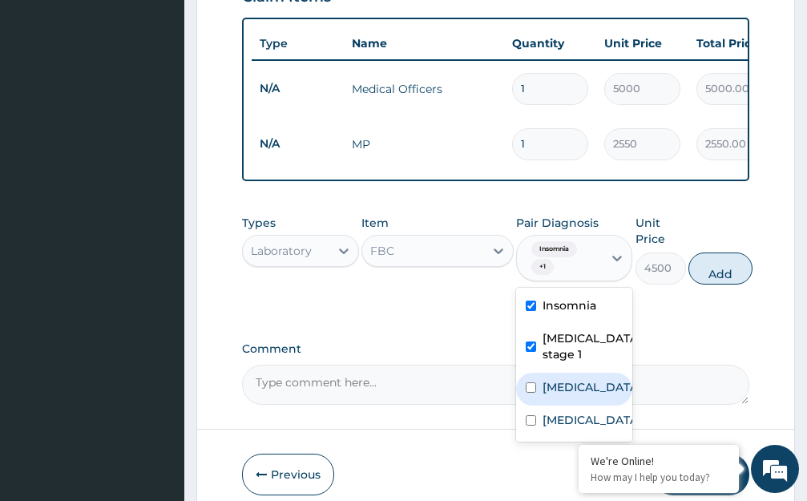
click at [606, 373] on div "Malaria" at bounding box center [574, 389] width 117 height 33
checkbox input "true"
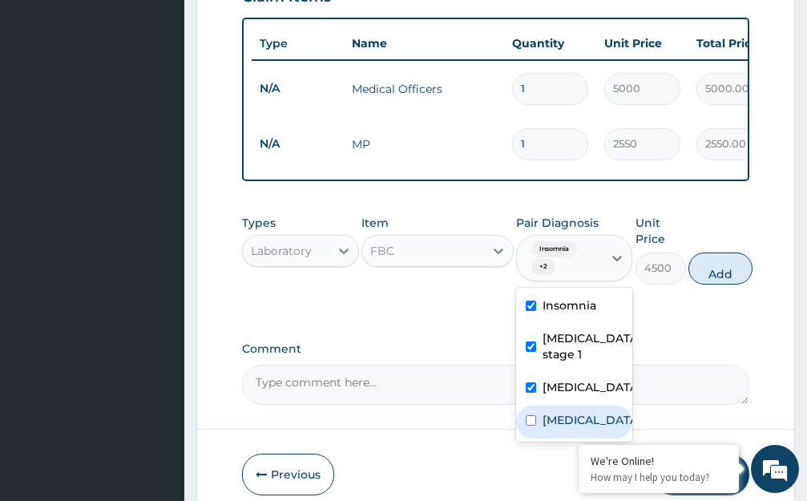
click at [618, 406] on div "Bacteremia" at bounding box center [574, 422] width 117 height 33
checkbox input "true"
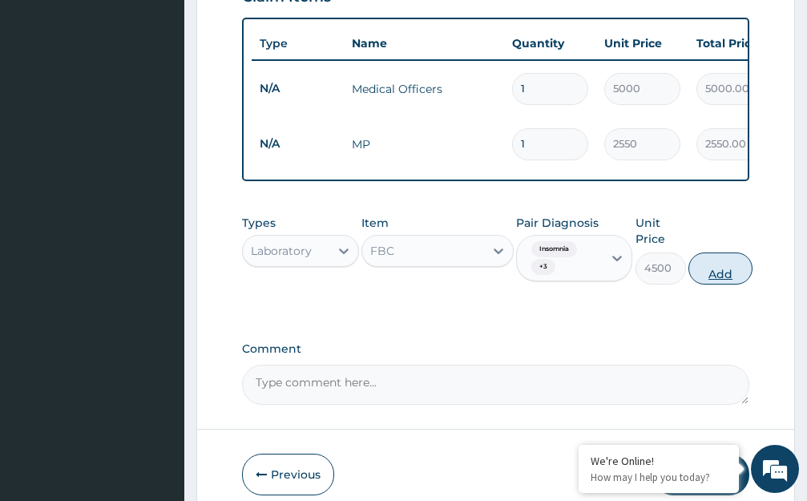
click at [720, 252] on button "Add" at bounding box center [720, 268] width 64 height 32
type input "0"
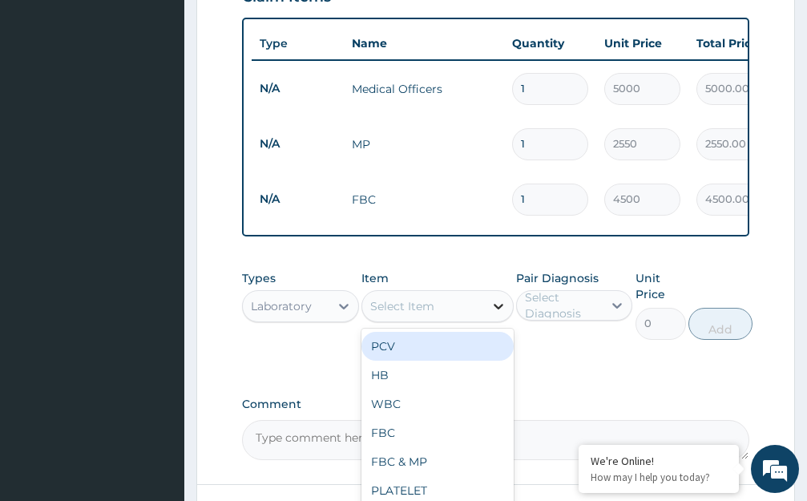
click at [498, 298] on icon at bounding box center [498, 306] width 16 height 16
type input "URINA"
click at [462, 333] on div "URINALYSIS" at bounding box center [437, 346] width 152 height 29
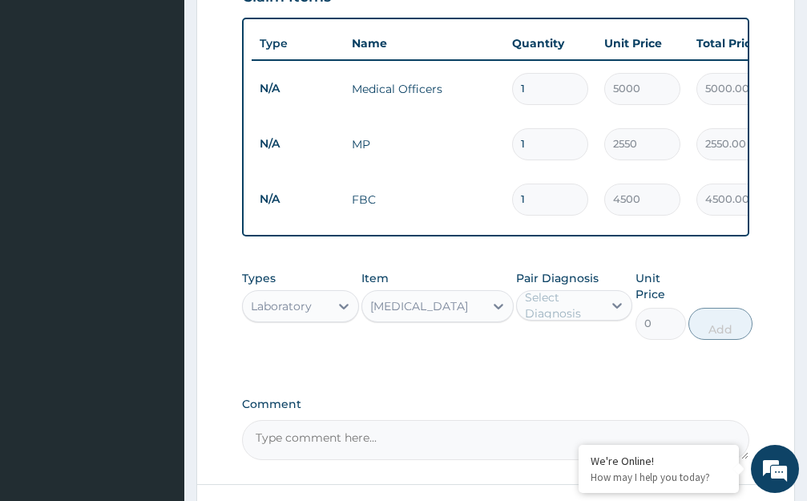
type input "1872"
click at [615, 304] on icon at bounding box center [618, 307] width 10 height 6
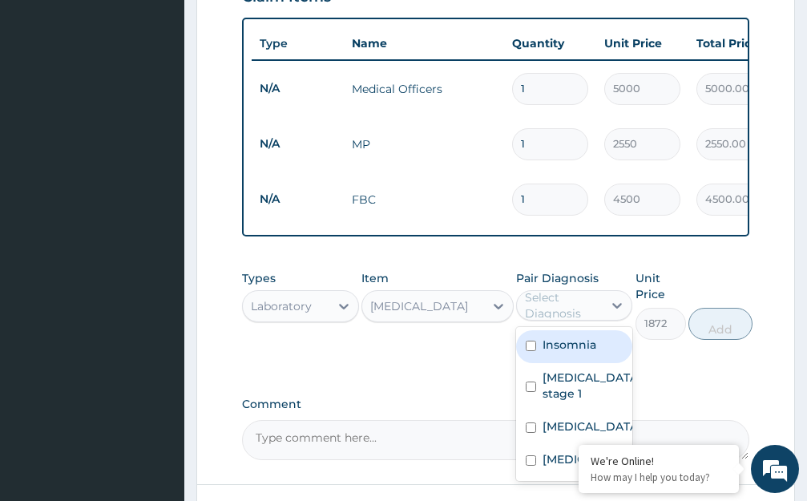
click at [611, 333] on div "Insomnia" at bounding box center [574, 346] width 117 height 33
checkbox input "true"
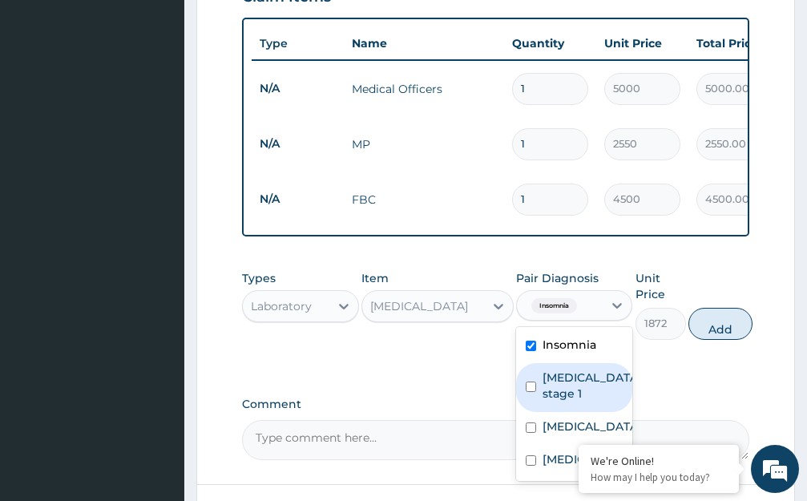
click at [600, 375] on label "Hypertension stage 1" at bounding box center [592, 385] width 98 height 32
checkbox input "true"
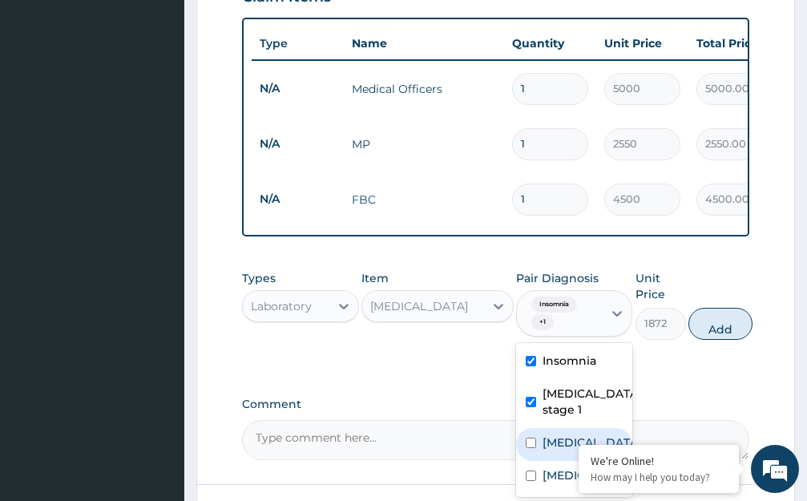
click at [611, 428] on div "Malaria" at bounding box center [574, 444] width 117 height 33
checkbox input "true"
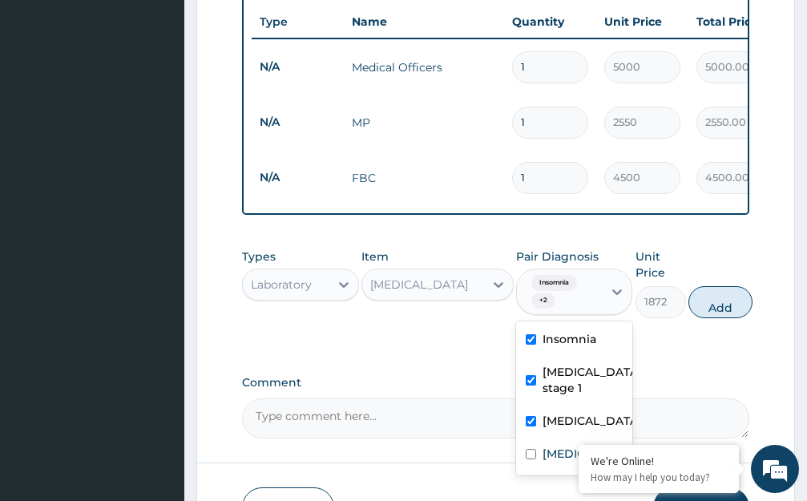
scroll to position [656, 0]
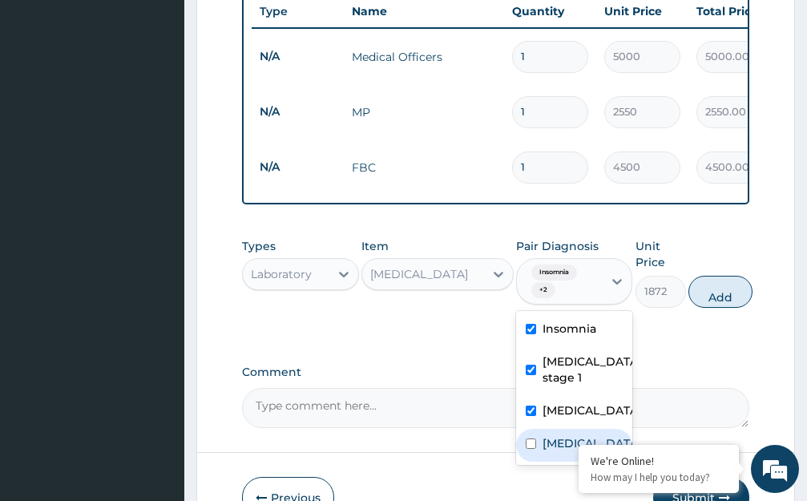
click at [623, 432] on div "Bacteremia" at bounding box center [574, 445] width 117 height 33
checkbox input "true"
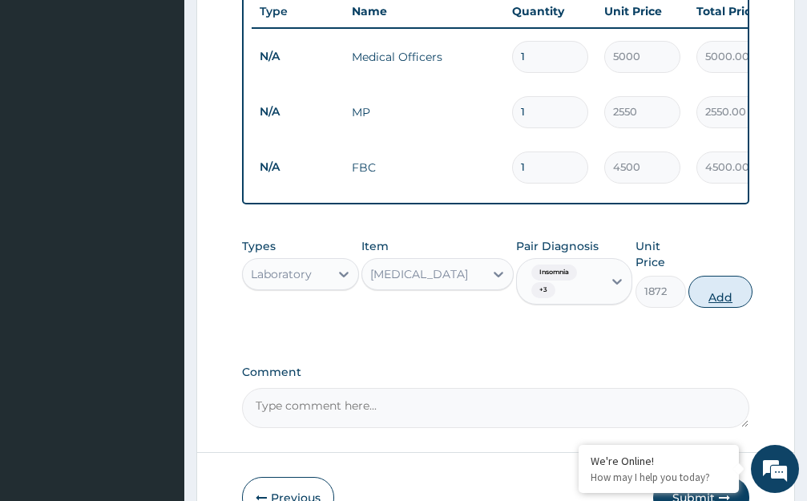
click at [719, 284] on button "Add" at bounding box center [720, 292] width 64 height 32
type input "0"
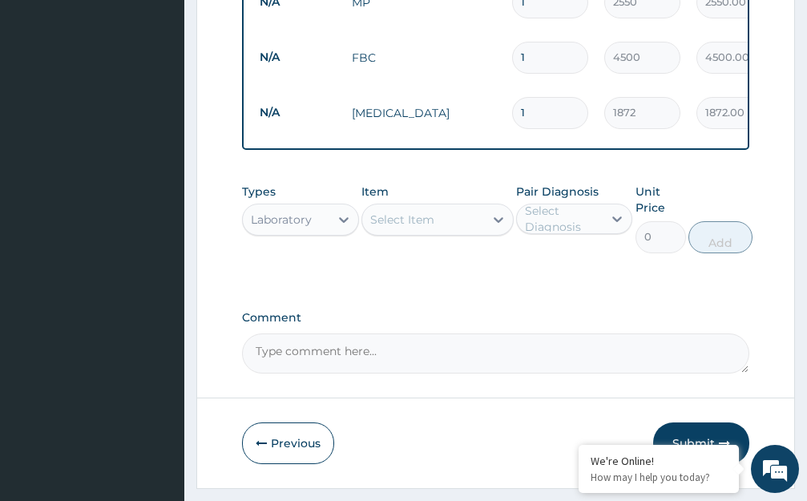
scroll to position [790, 0]
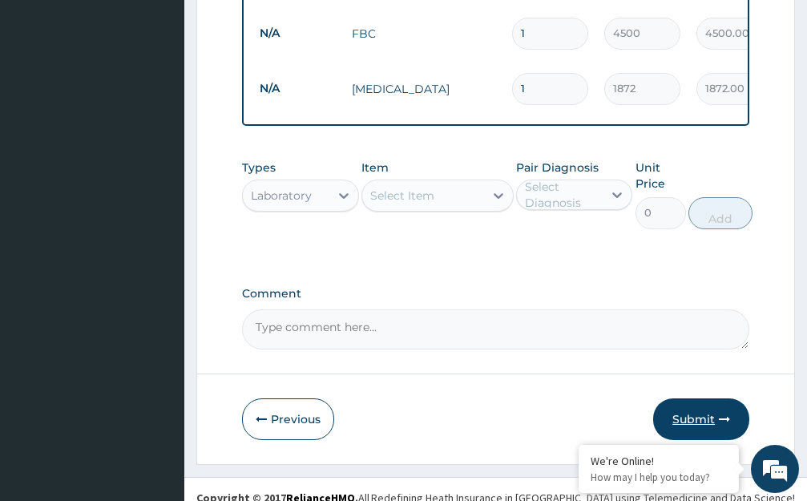
click at [692, 403] on button "Submit" at bounding box center [701, 419] width 96 height 42
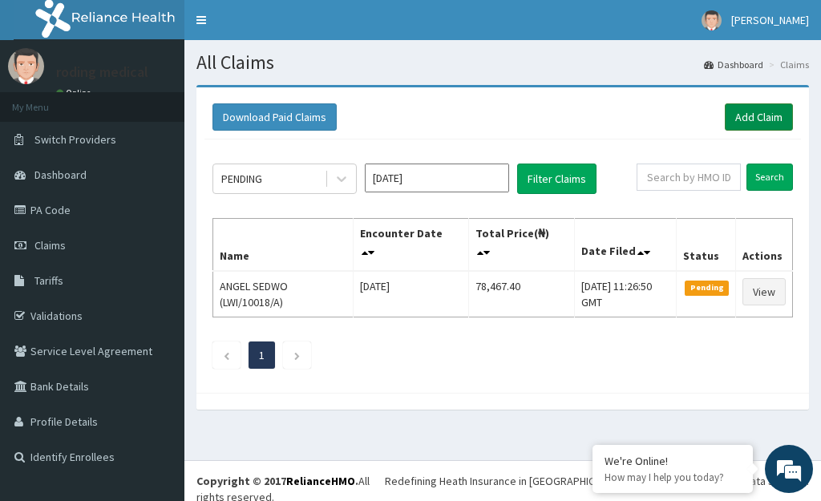
click at [744, 115] on link "Add Claim" at bounding box center [758, 116] width 68 height 27
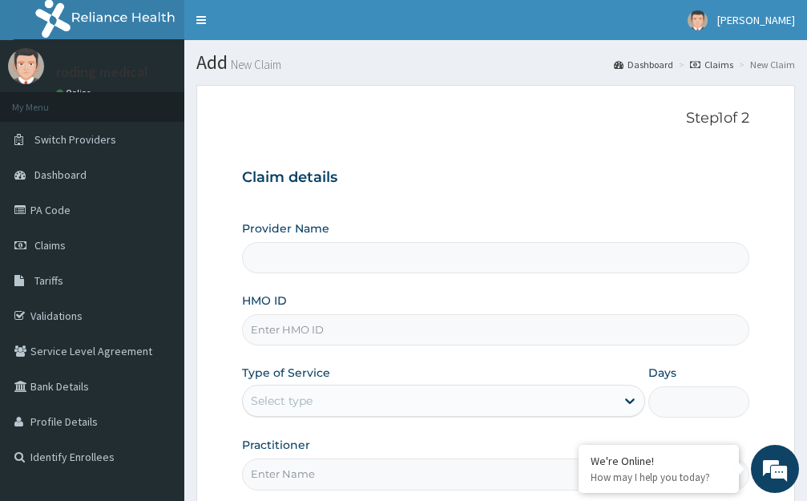
type input "The [GEOGRAPHIC_DATA] - [GEOGRAPHIC_DATA]"
click at [341, 332] on input "HMO ID" at bounding box center [495, 329] width 507 height 31
click at [308, 332] on input "SGX/10019A" at bounding box center [495, 329] width 507 height 31
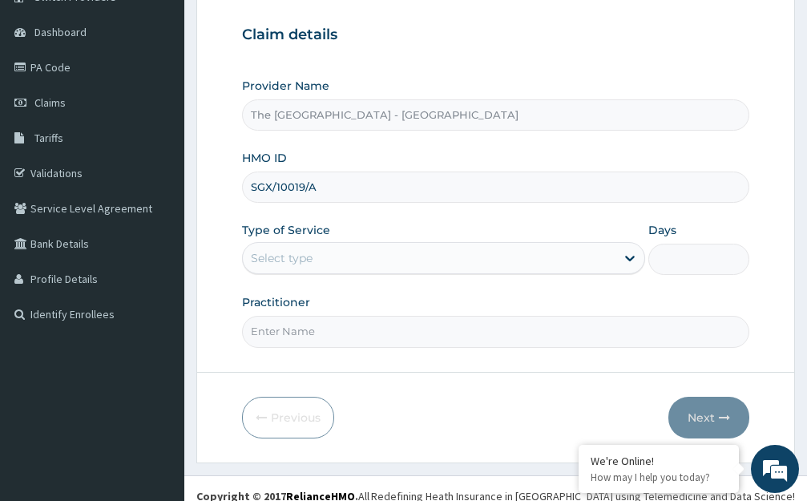
scroll to position [158, 0]
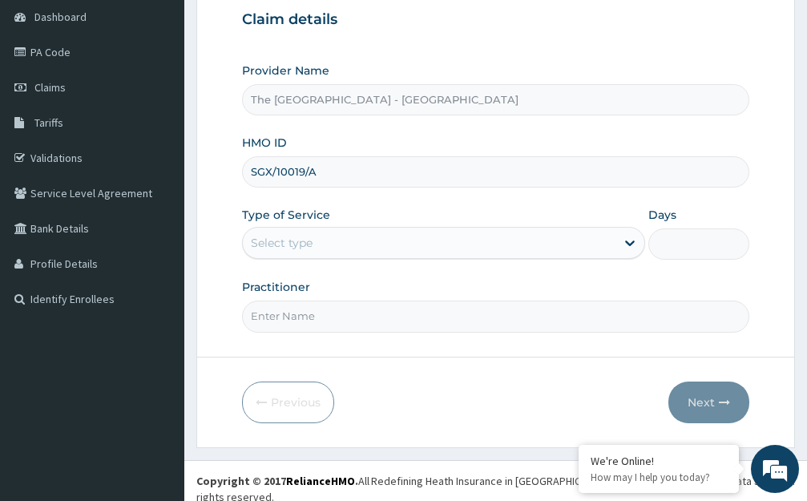
type input "SGX/10019/A"
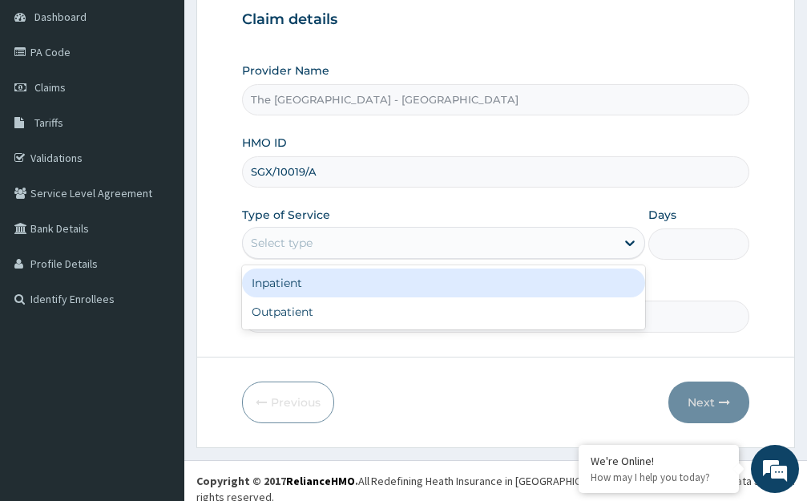
click at [328, 245] on div "Select type" at bounding box center [429, 243] width 373 height 26
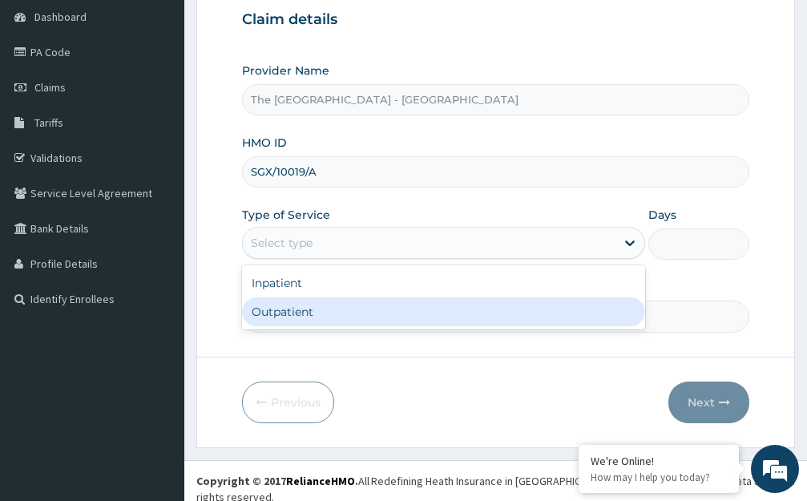
click at [294, 312] on div "Outpatient" at bounding box center [443, 311] width 403 height 29
type input "1"
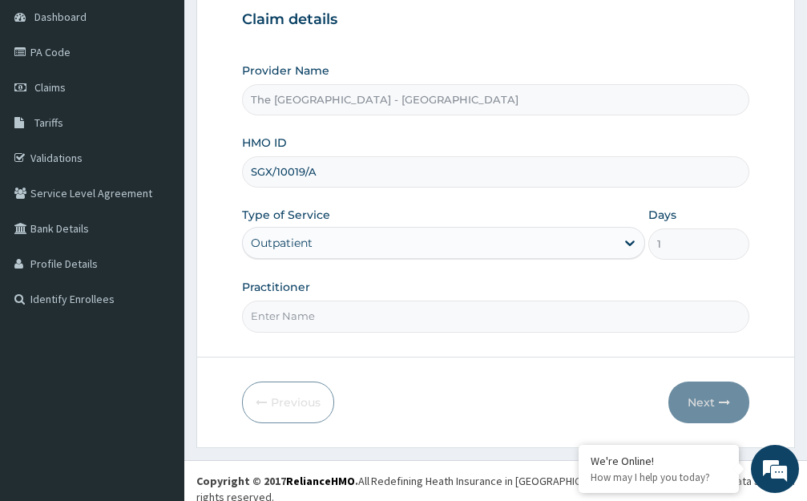
click at [398, 321] on input "Practitioner" at bounding box center [495, 316] width 507 height 31
type input "DR ROLI"
click at [703, 407] on button "Next" at bounding box center [708, 402] width 81 height 42
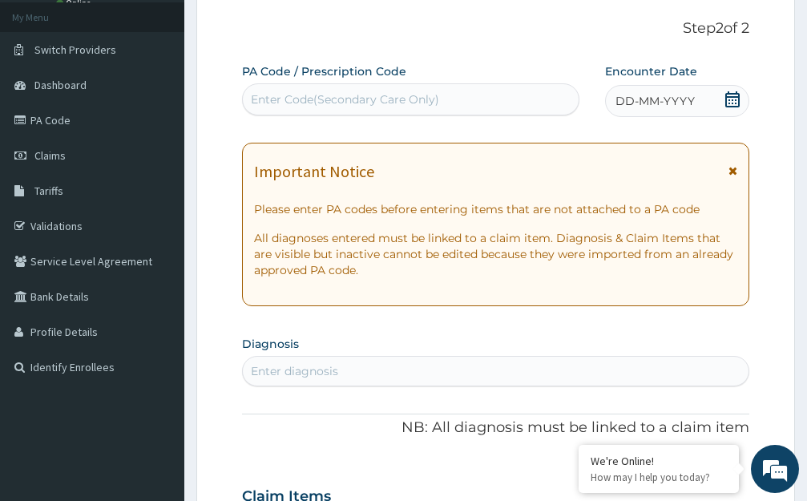
scroll to position [0, 0]
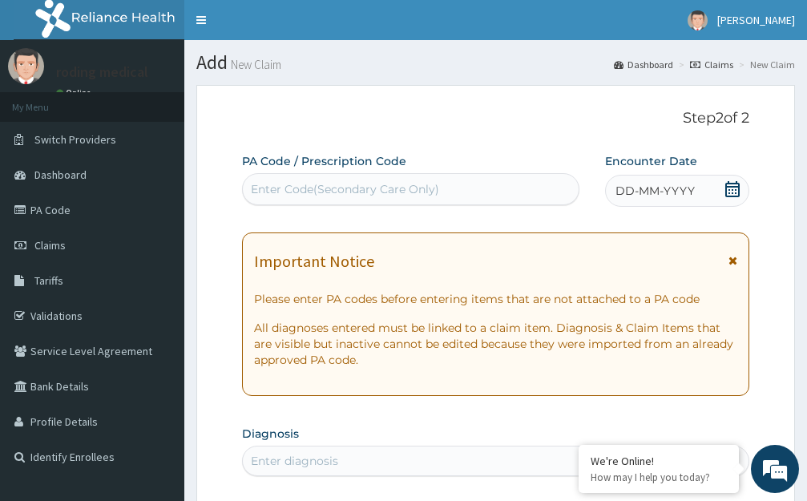
click at [663, 191] on span "DD-MM-YYYY" at bounding box center [654, 191] width 79 height 16
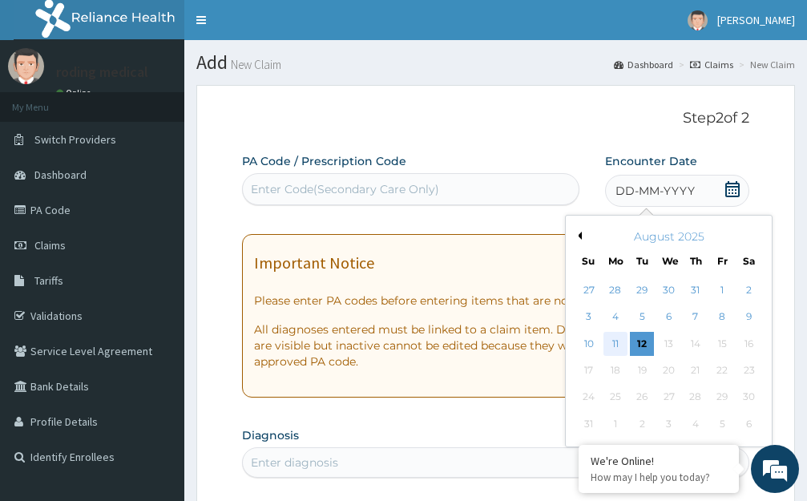
click at [616, 343] on div "11" at bounding box center [615, 344] width 24 height 24
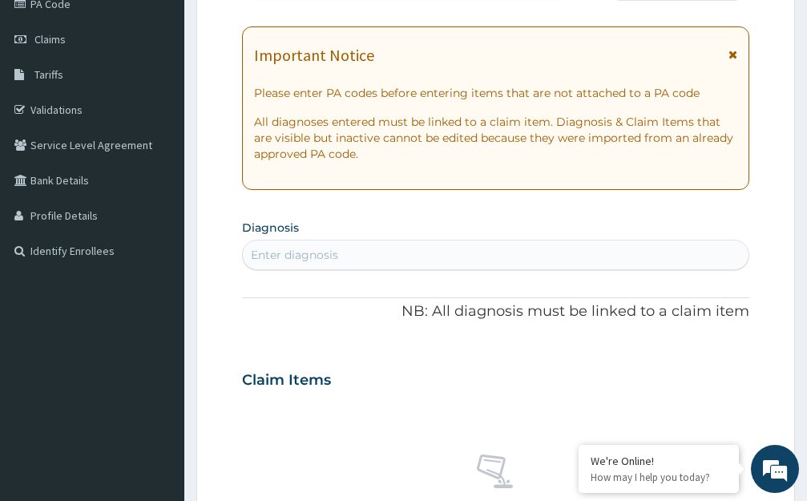
scroll to position [240, 0]
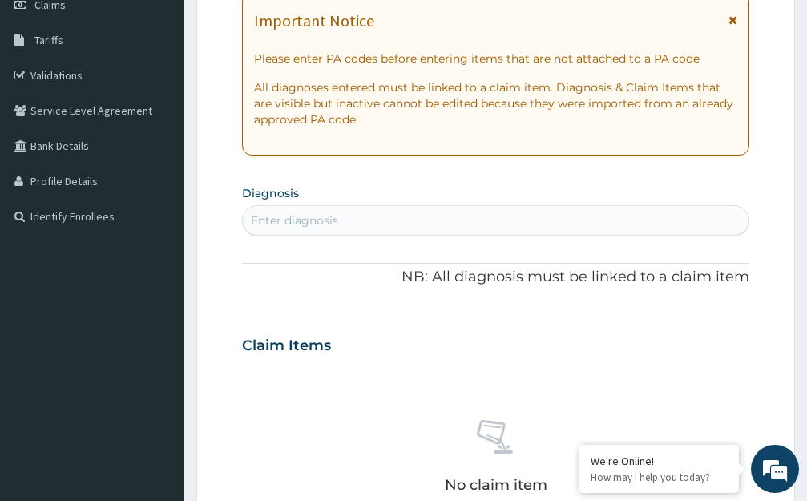
click at [369, 219] on div "Enter diagnosis" at bounding box center [496, 221] width 506 height 26
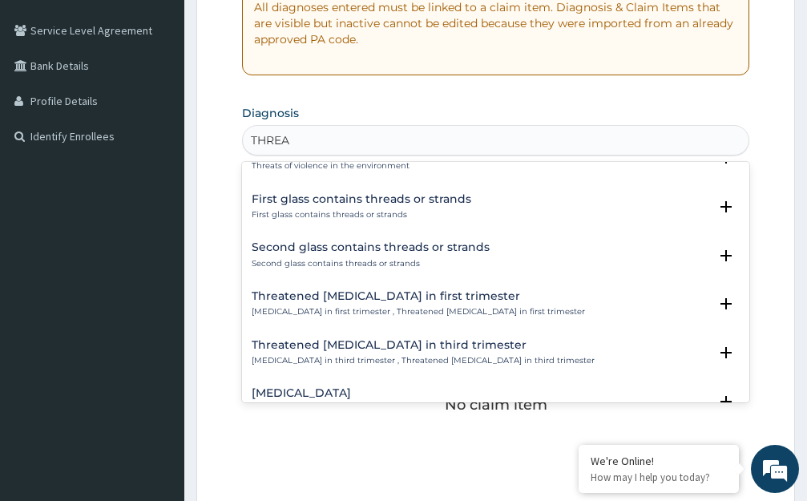
scroll to position [898, 0]
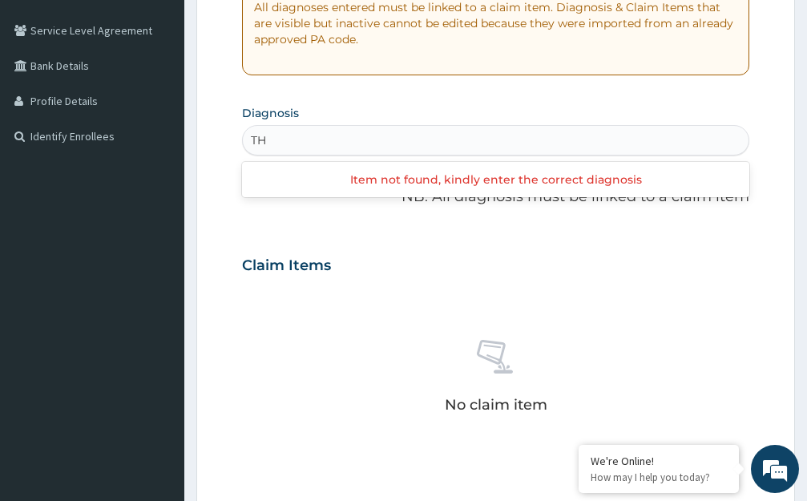
type input "T"
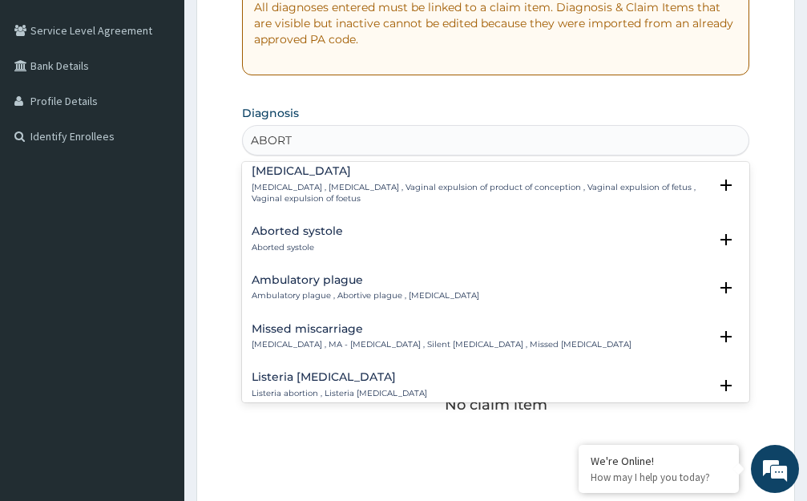
scroll to position [0, 0]
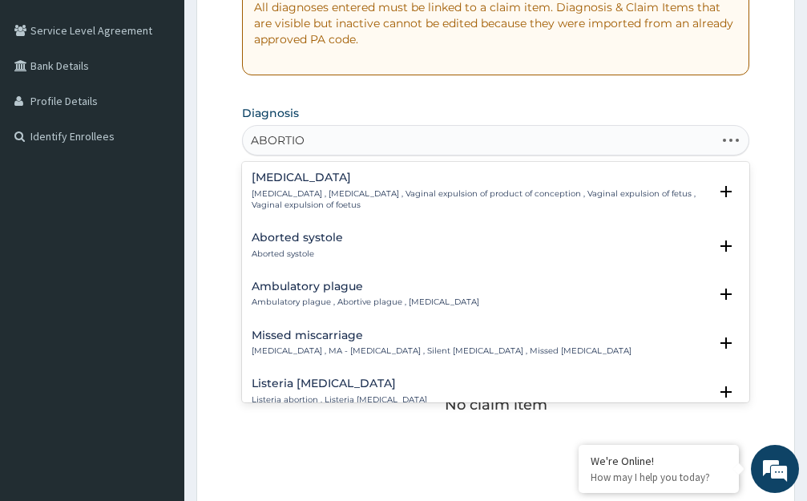
type input "ABORTION"
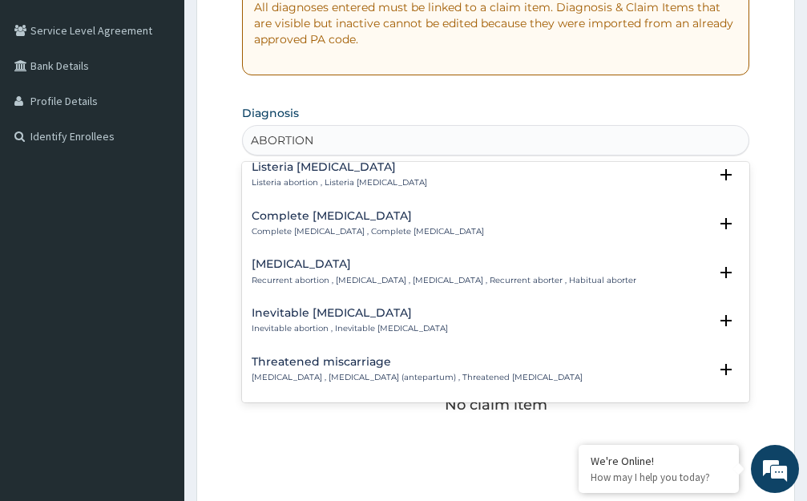
scroll to position [128, 0]
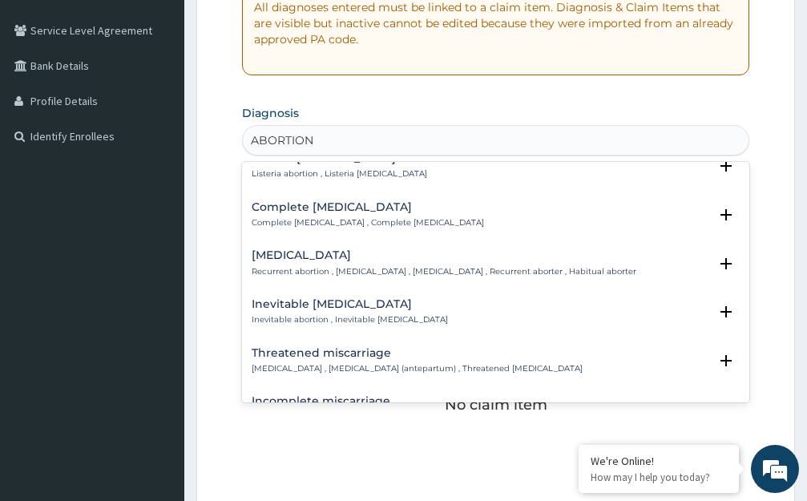
click at [306, 354] on h4 "Threatened miscarriage" at bounding box center [417, 353] width 331 height 12
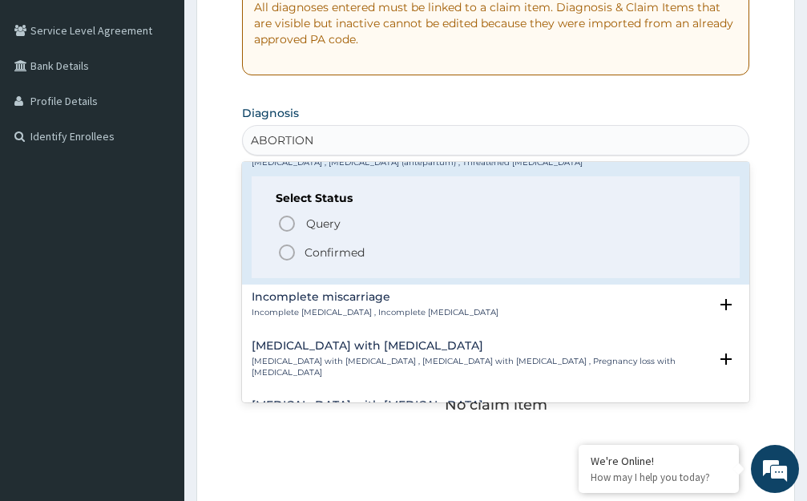
scroll to position [369, 0]
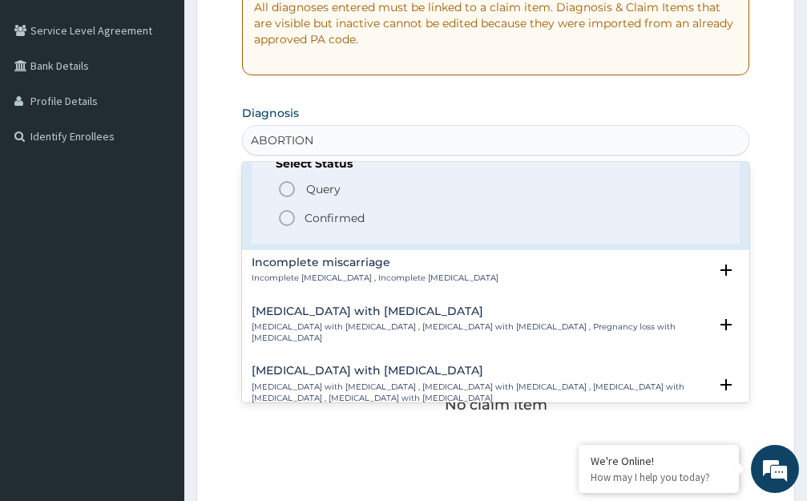
click at [289, 220] on icon "status option filled" at bounding box center [286, 217] width 19 height 19
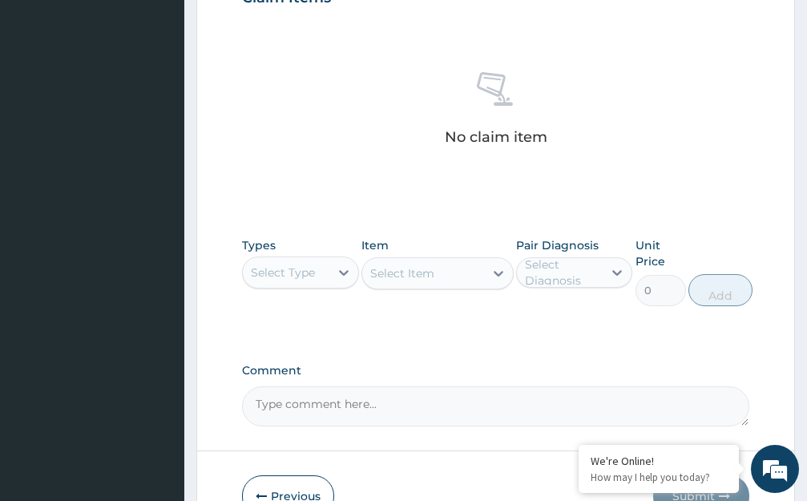
scroll to position [641, 0]
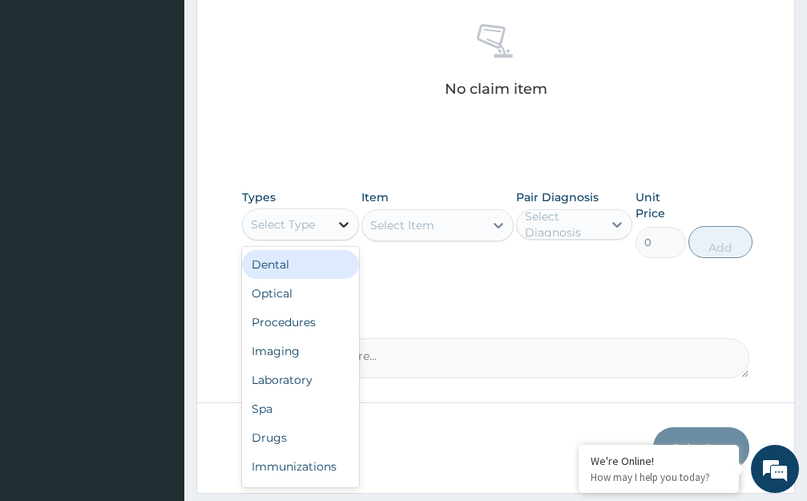
click at [342, 226] on icon at bounding box center [344, 225] width 10 height 6
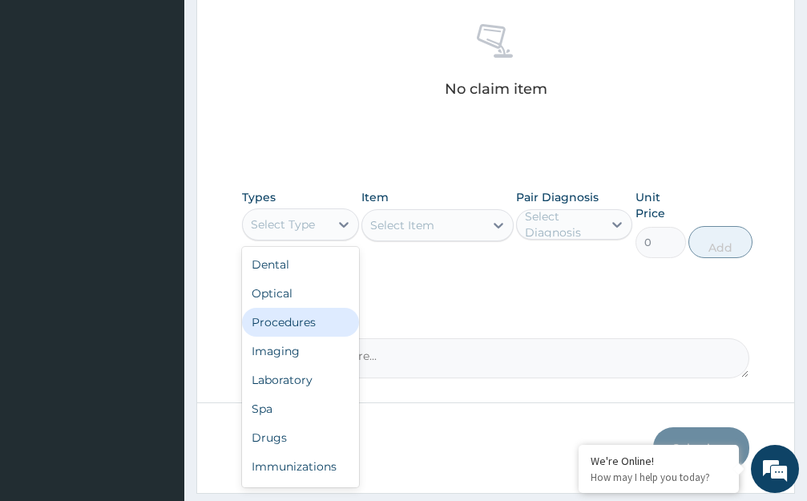
click at [294, 326] on div "Procedures" at bounding box center [300, 322] width 117 height 29
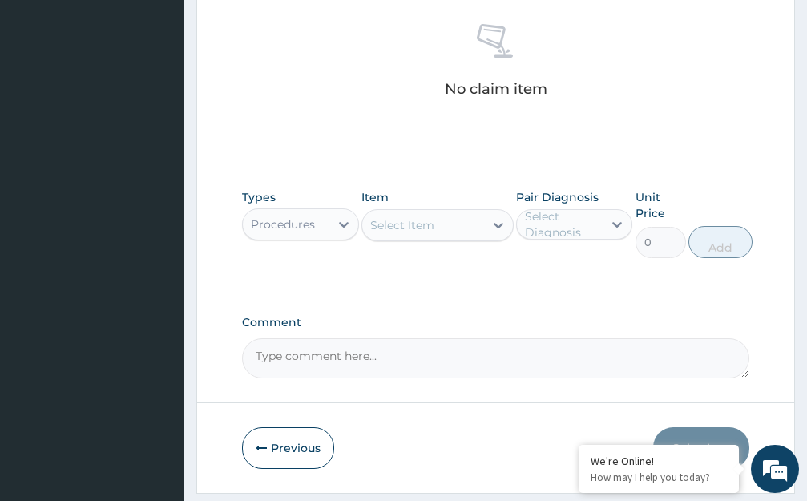
click at [498, 224] on icon at bounding box center [498, 225] width 16 height 16
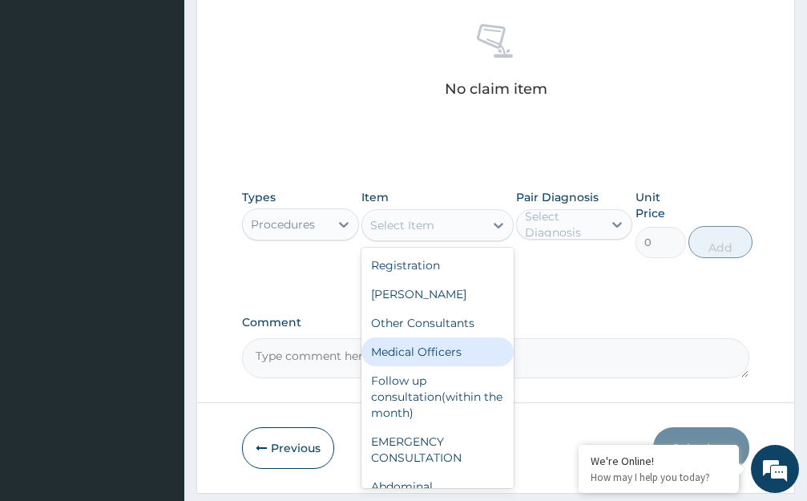
click at [421, 357] on div "Medical Officers" at bounding box center [437, 351] width 152 height 29
type input "5000"
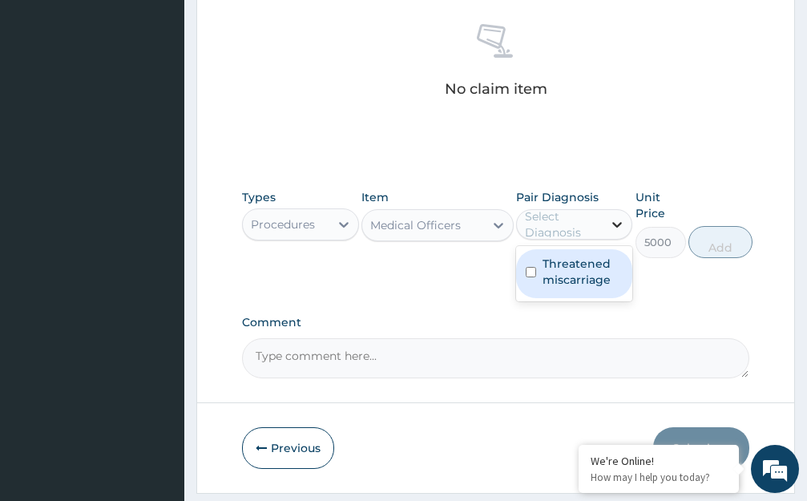
click at [618, 225] on icon at bounding box center [618, 225] width 10 height 6
click at [618, 272] on label "Threatened miscarriage" at bounding box center [583, 272] width 81 height 32
checkbox input "true"
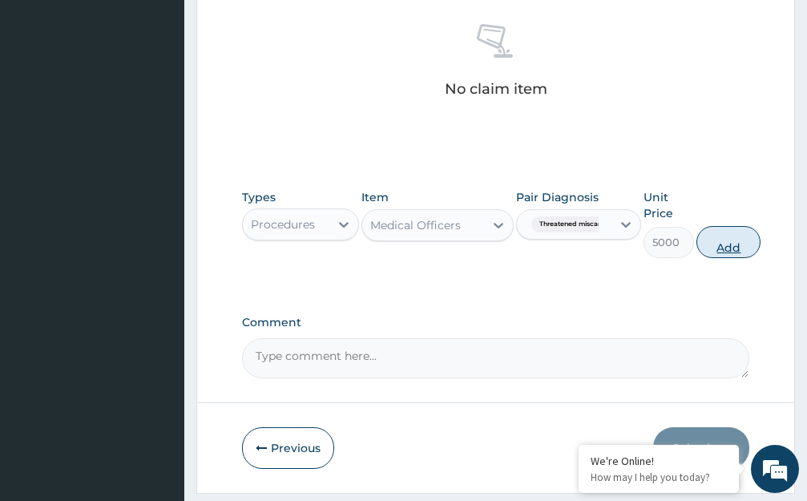
click at [724, 254] on button "Add" at bounding box center [728, 242] width 64 height 32
type input "0"
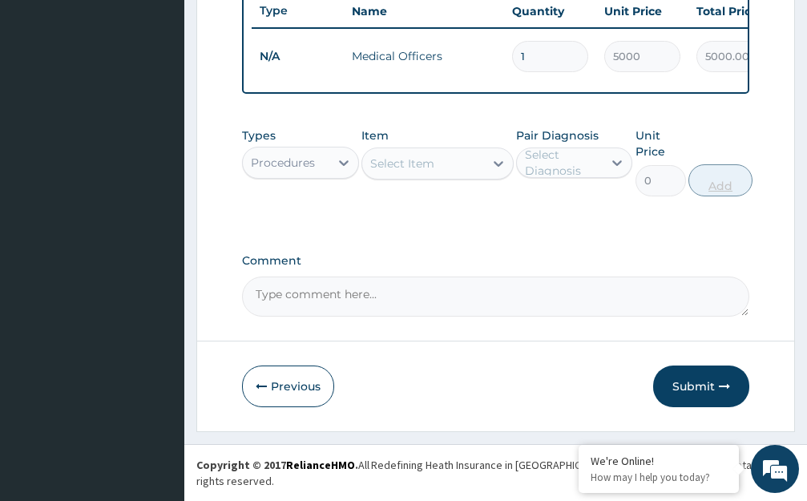
scroll to position [624, 0]
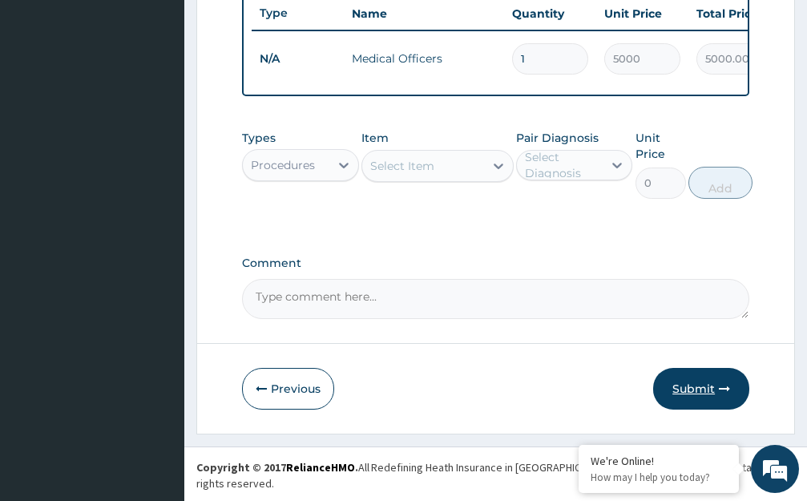
click at [695, 401] on button "Submit" at bounding box center [701, 389] width 96 height 42
